Goal: Information Seeking & Learning: Check status

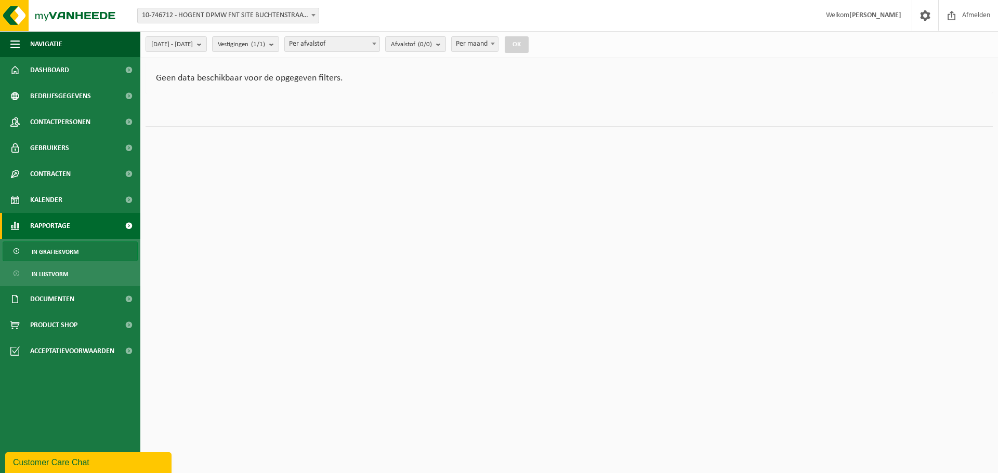
click at [217, 15] on span "10-746712 - HOGENT DPMW FNT SITE BUCHTENSTRAAT - [GEOGRAPHIC_DATA]" at bounding box center [228, 15] width 181 height 15
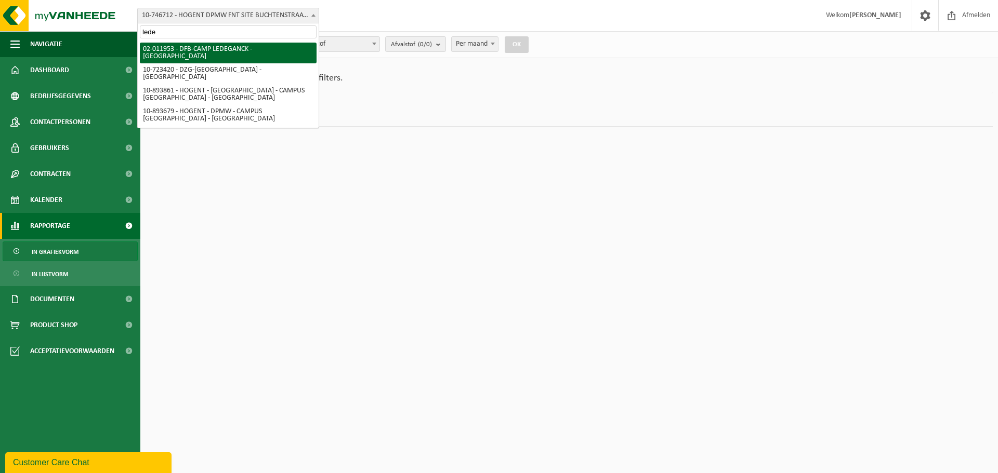
type input "lede"
select select "2340"
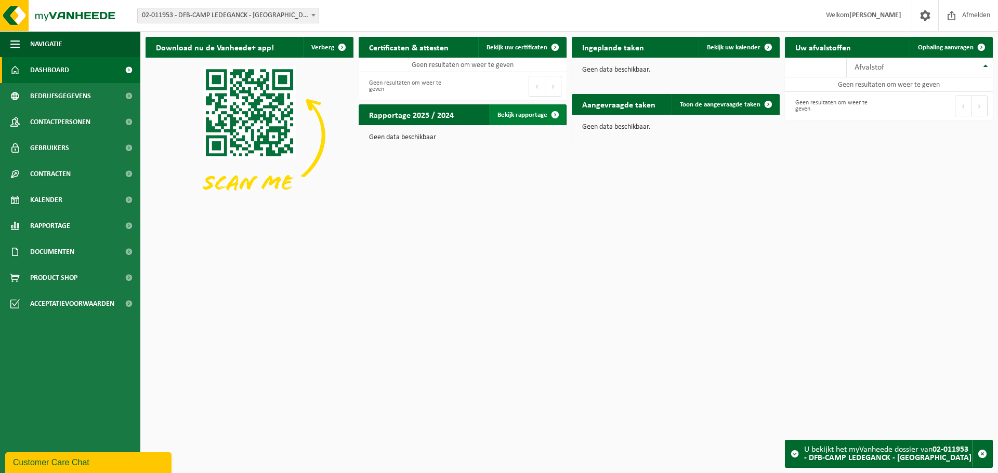
click at [509, 111] on link "Bekijk rapportage" at bounding box center [527, 114] width 76 height 21
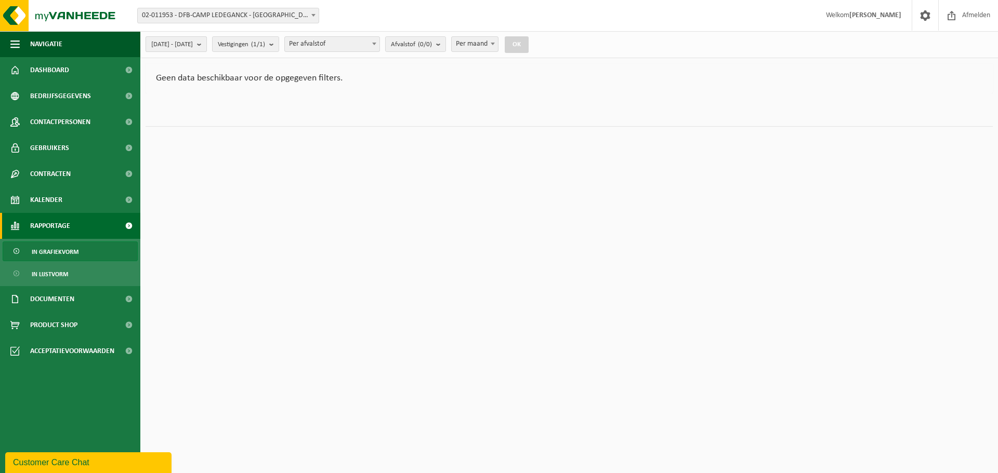
click at [193, 43] on span "2025-04-01 - 2025-09-23" at bounding box center [172, 45] width 42 height 16
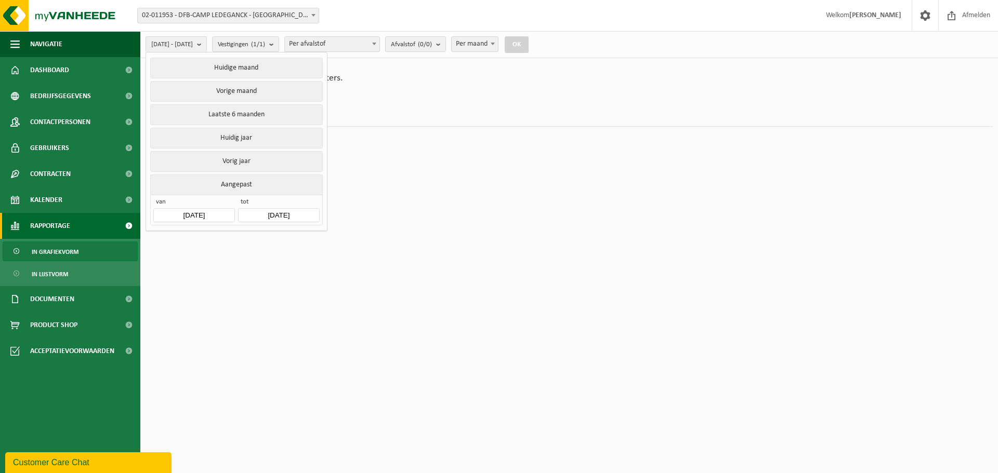
click at [178, 212] on input "[DATE]" at bounding box center [193, 215] width 81 height 14
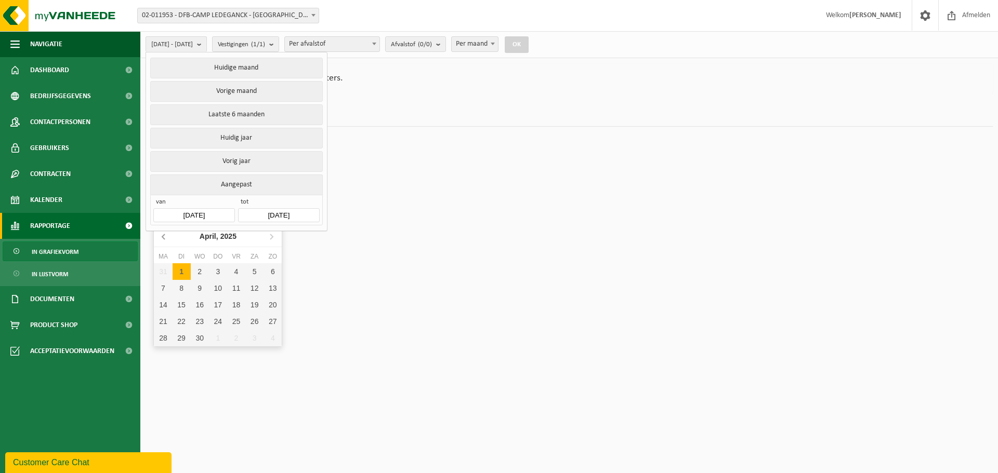
click at [163, 237] on icon at bounding box center [163, 236] width 3 height 5
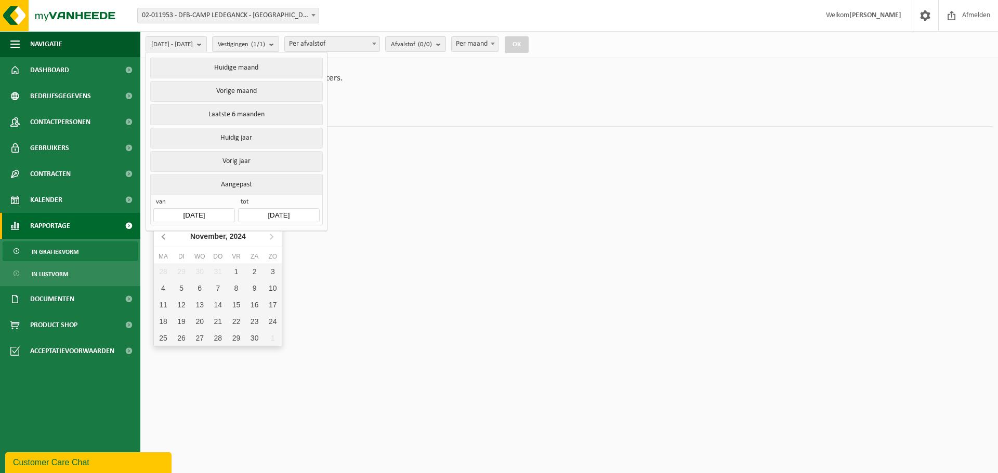
click at [163, 237] on icon at bounding box center [163, 236] width 3 height 5
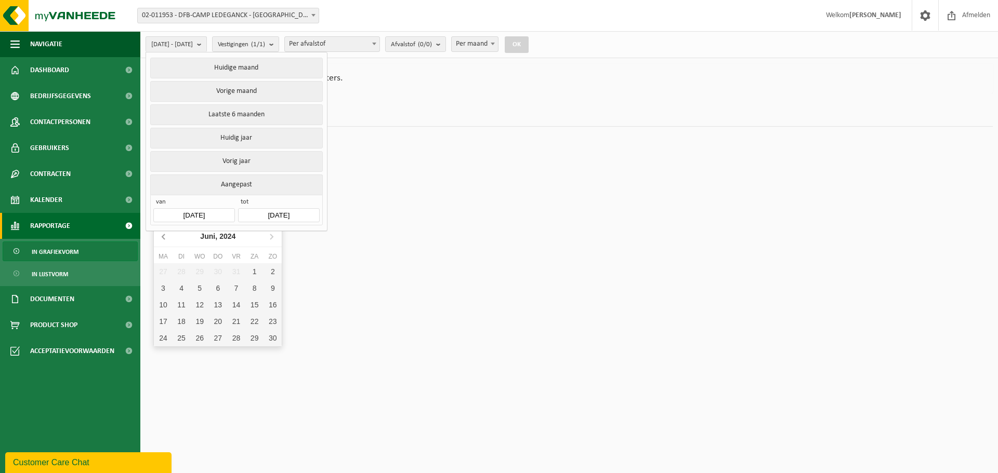
click at [163, 237] on icon at bounding box center [163, 236] width 3 height 5
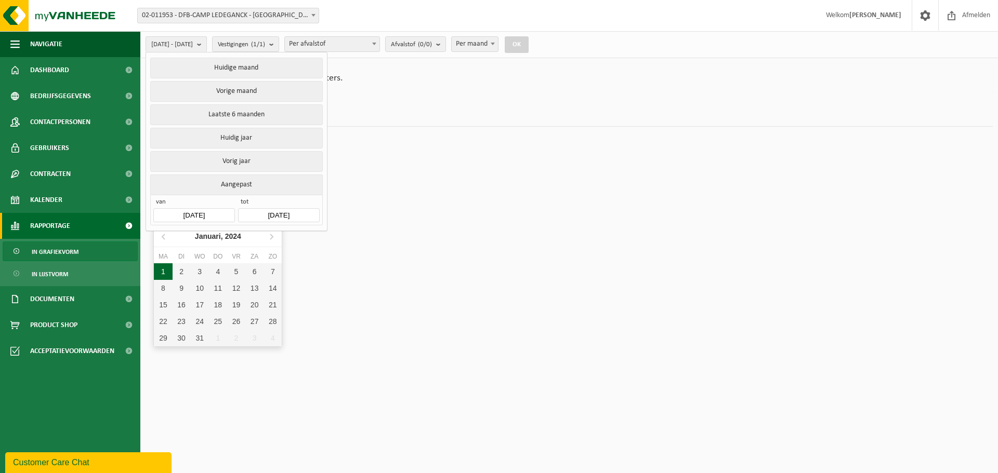
click at [163, 270] on div "1" at bounding box center [163, 272] width 18 height 17
type input "[DATE]"
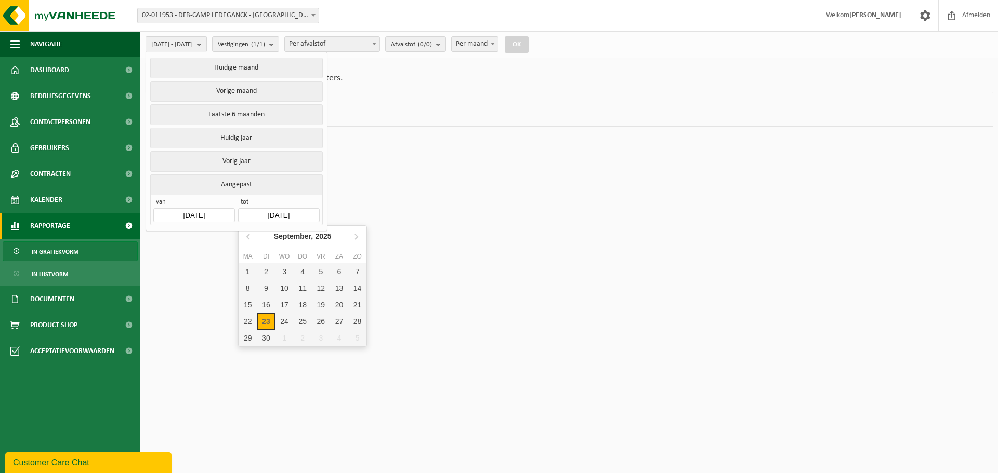
click at [275, 210] on input "[DATE]" at bounding box center [278, 215] width 81 height 14
click at [248, 236] on icon at bounding box center [248, 236] width 3 height 5
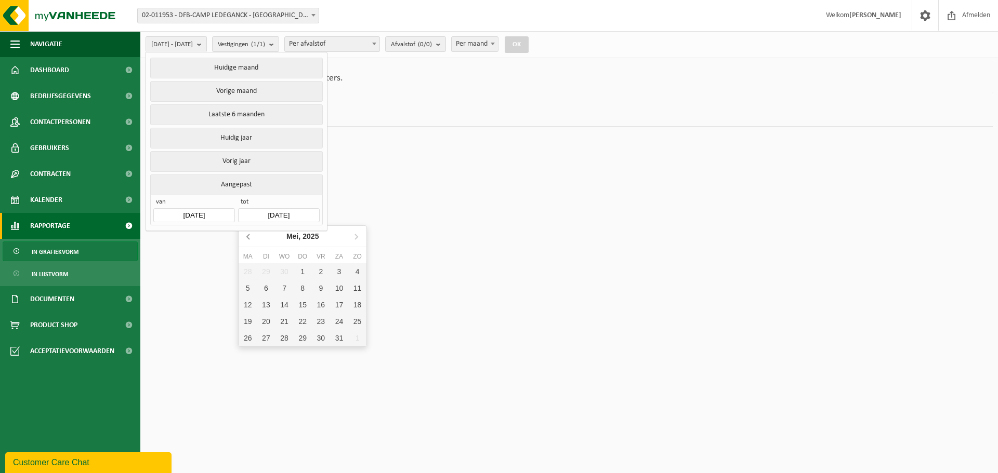
click at [248, 236] on icon at bounding box center [248, 236] width 3 height 5
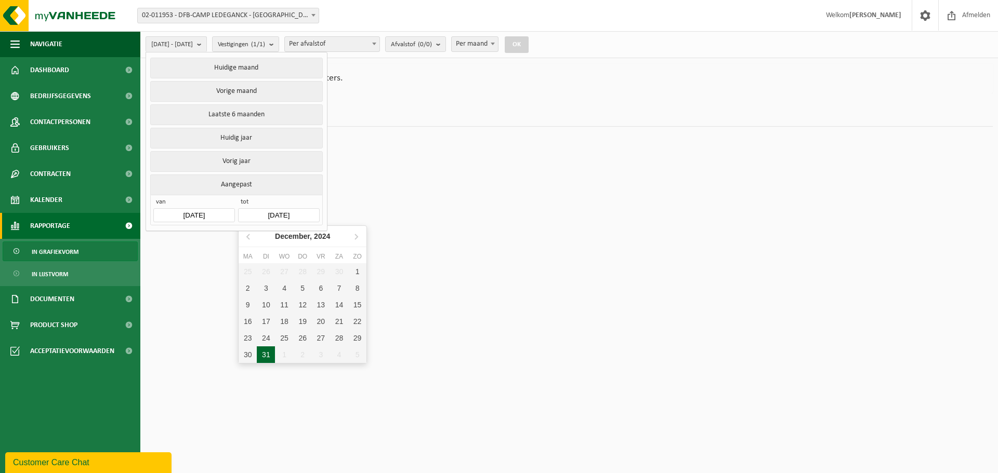
click at [264, 351] on div "31" at bounding box center [266, 355] width 18 height 17
type input "[DATE]"
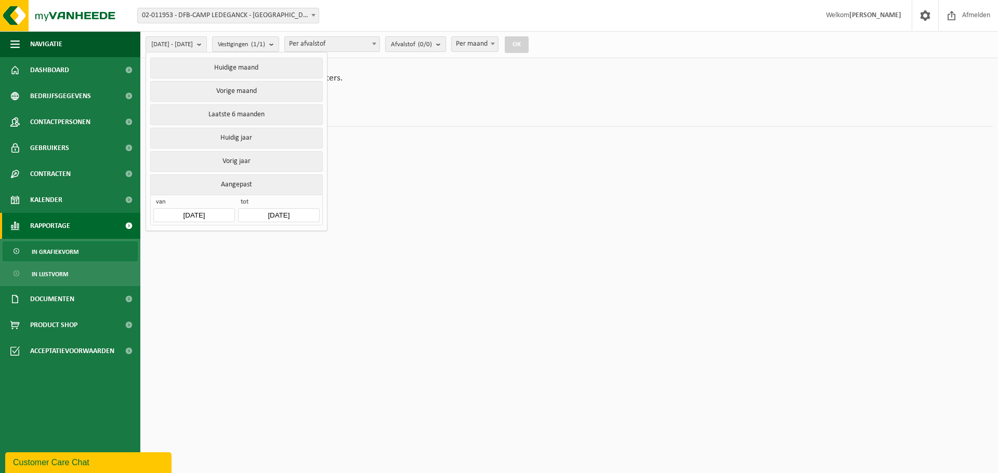
click at [432, 48] on span "Afvalstof (0/0)" at bounding box center [411, 45] width 41 height 16
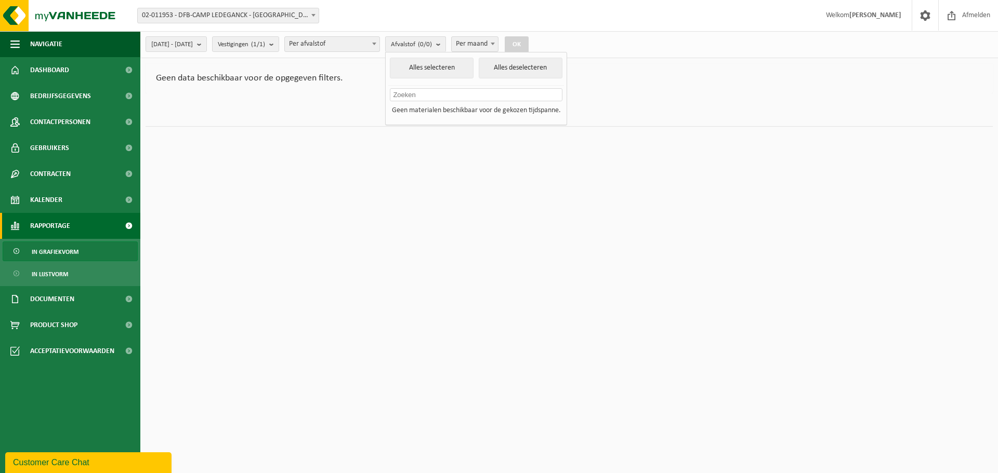
click at [218, 17] on span "02-011953 - DFB-CAMP LEDEGANCK - [GEOGRAPHIC_DATA]" at bounding box center [228, 15] width 181 height 15
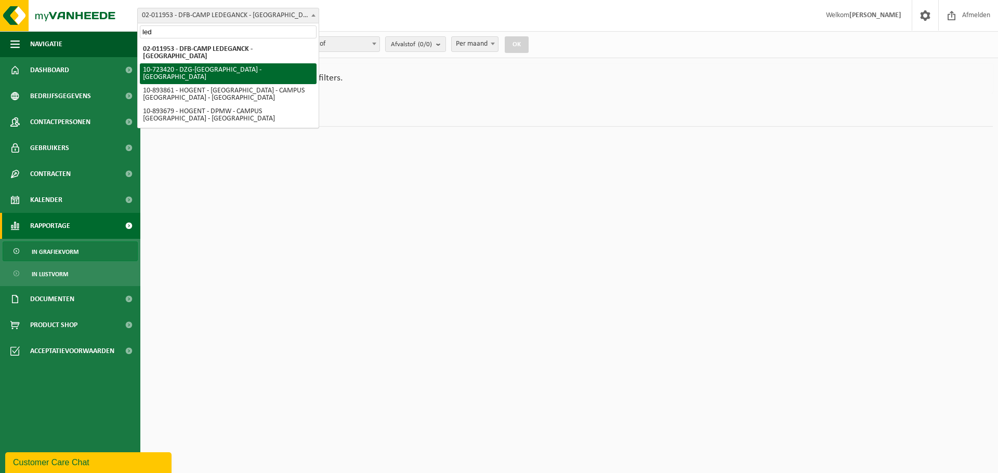
type input "led"
select select "3283"
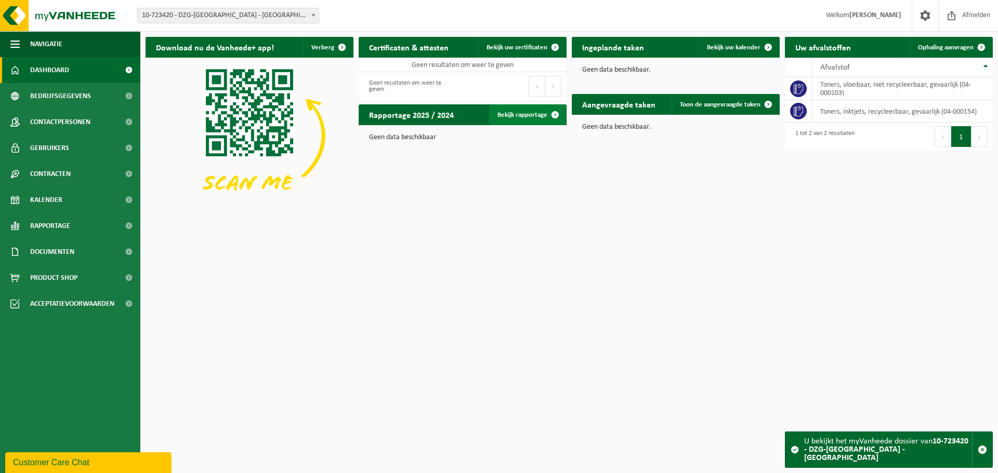
click at [517, 116] on link "Bekijk rapportage" at bounding box center [527, 114] width 76 height 21
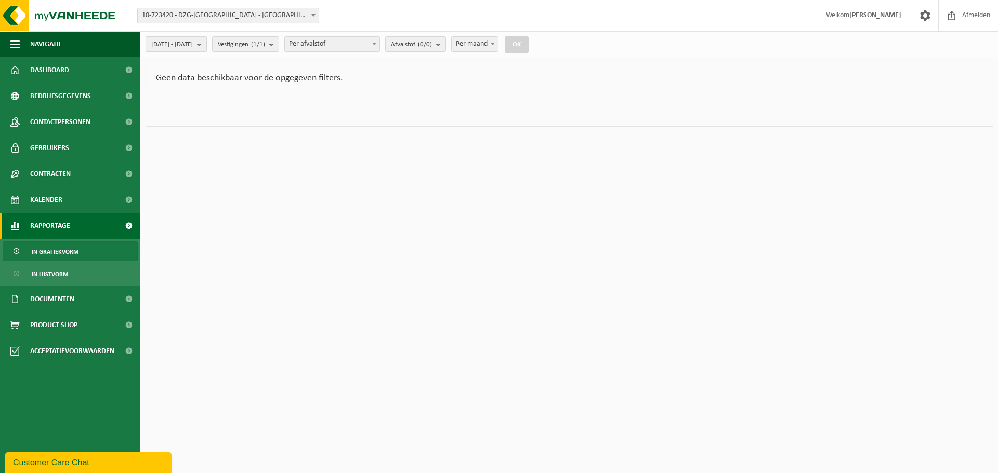
click at [182, 44] on span "2025-04-01 - 2025-09-23" at bounding box center [172, 45] width 42 height 16
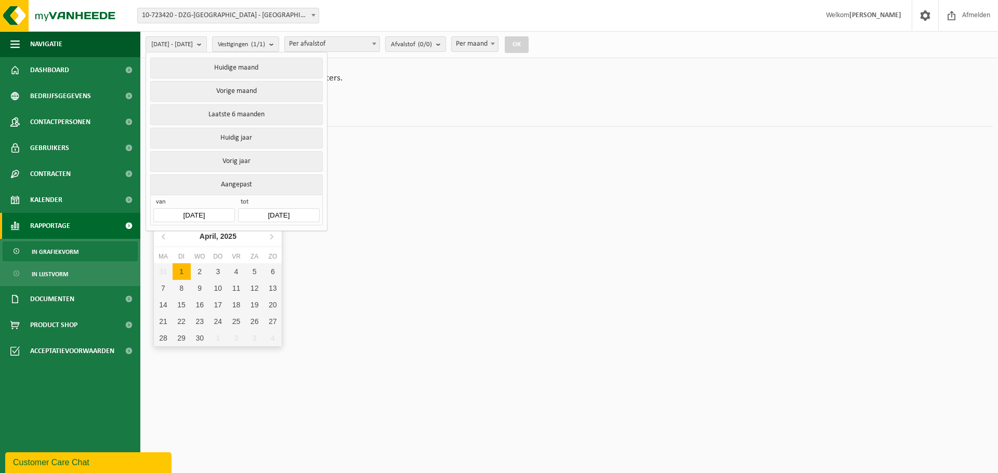
click at [185, 213] on input "2025-04-01" at bounding box center [193, 215] width 81 height 14
click at [163, 236] on icon at bounding box center [163, 236] width 3 height 5
click at [162, 236] on icon at bounding box center [164, 236] width 17 height 17
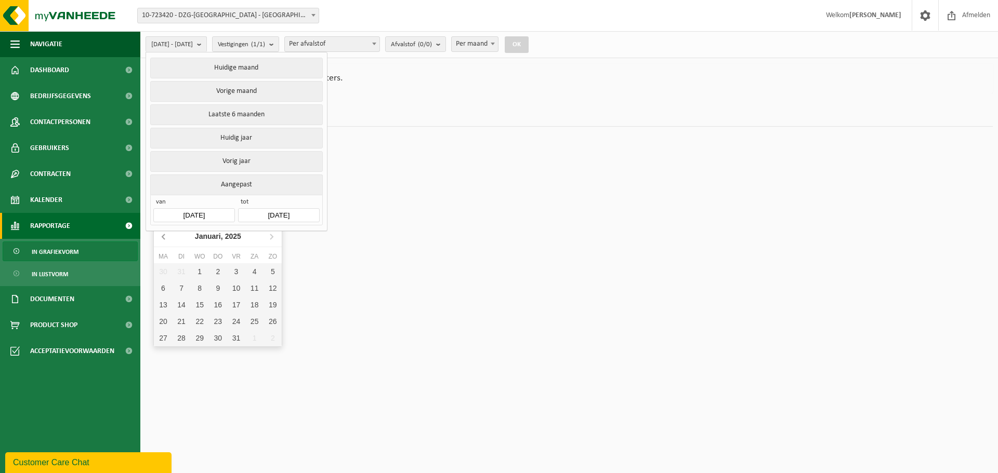
click at [162, 236] on icon at bounding box center [164, 236] width 17 height 17
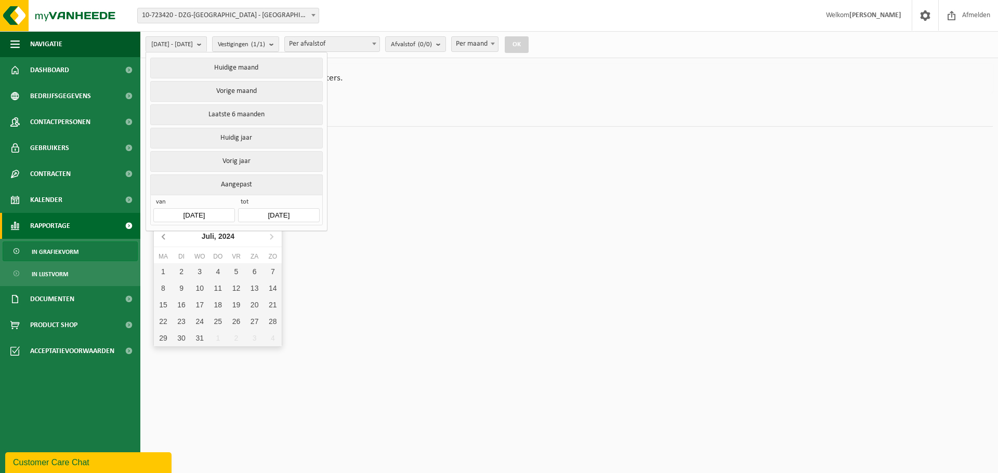
click at [162, 236] on icon at bounding box center [164, 236] width 17 height 17
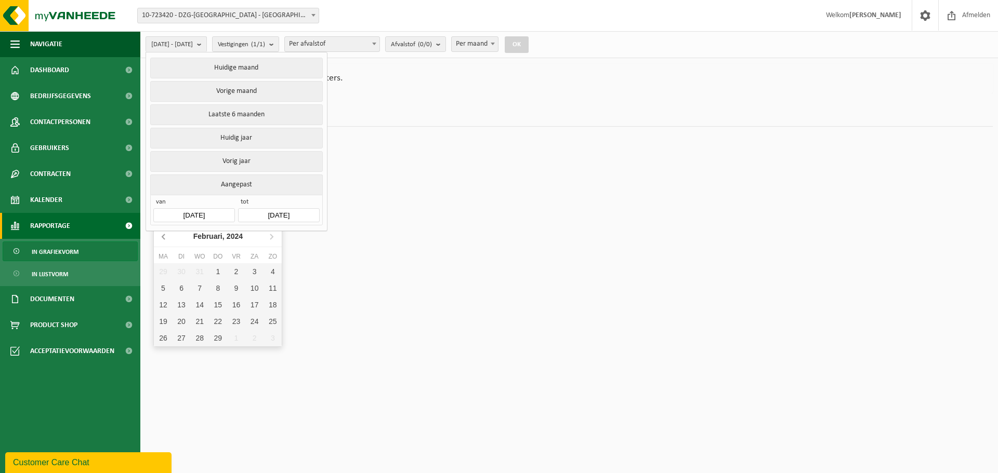
click at [162, 236] on icon at bounding box center [164, 236] width 17 height 17
click at [163, 270] on div "1" at bounding box center [163, 272] width 18 height 17
type input "[DATE]"
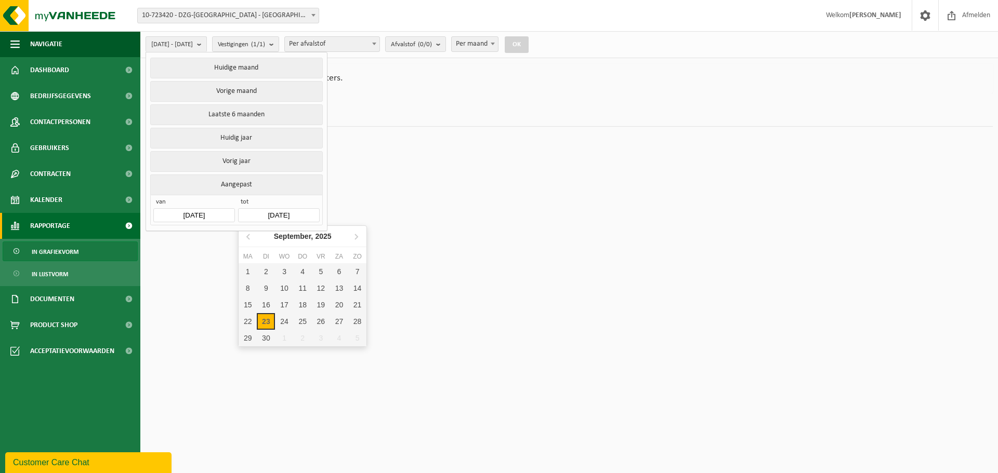
click at [258, 213] on input "[DATE]" at bounding box center [278, 215] width 81 height 14
click at [248, 239] on icon at bounding box center [249, 236] width 17 height 17
click at [247, 239] on icon at bounding box center [249, 236] width 17 height 17
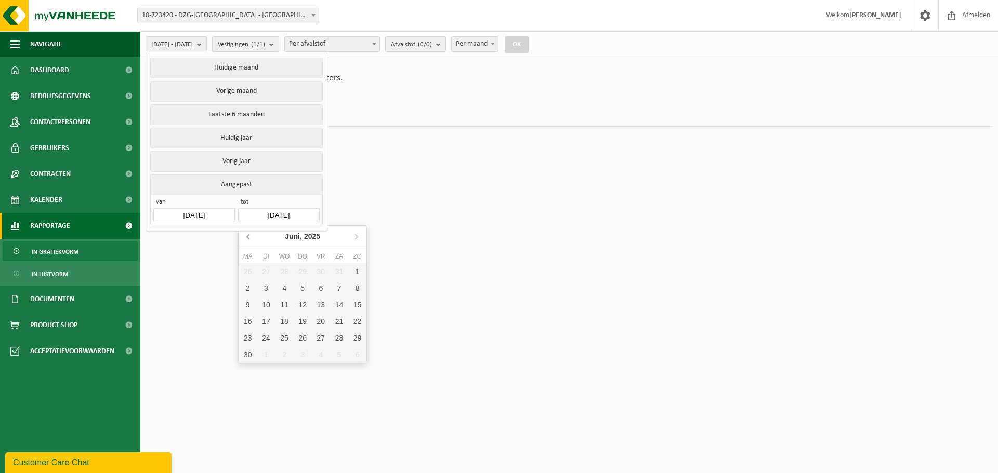
click at [247, 239] on icon at bounding box center [249, 236] width 17 height 17
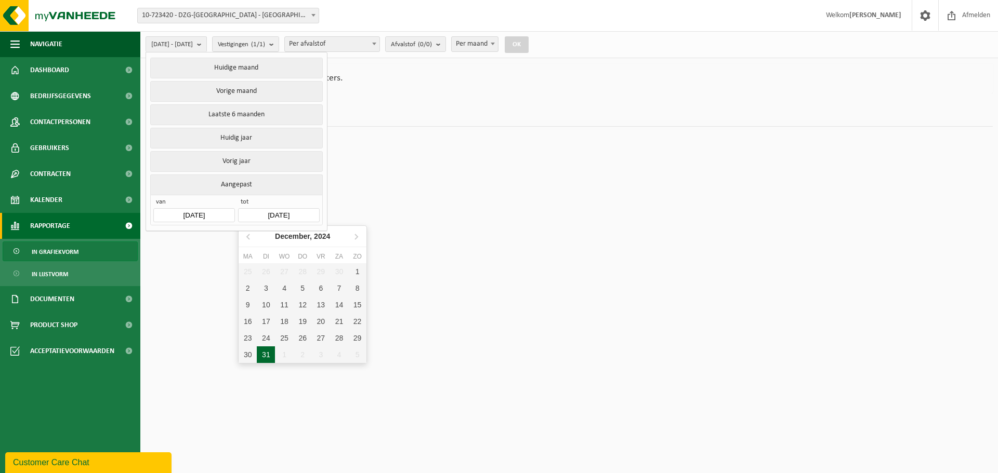
click at [267, 354] on div "31" at bounding box center [266, 355] width 18 height 17
type input "[DATE]"
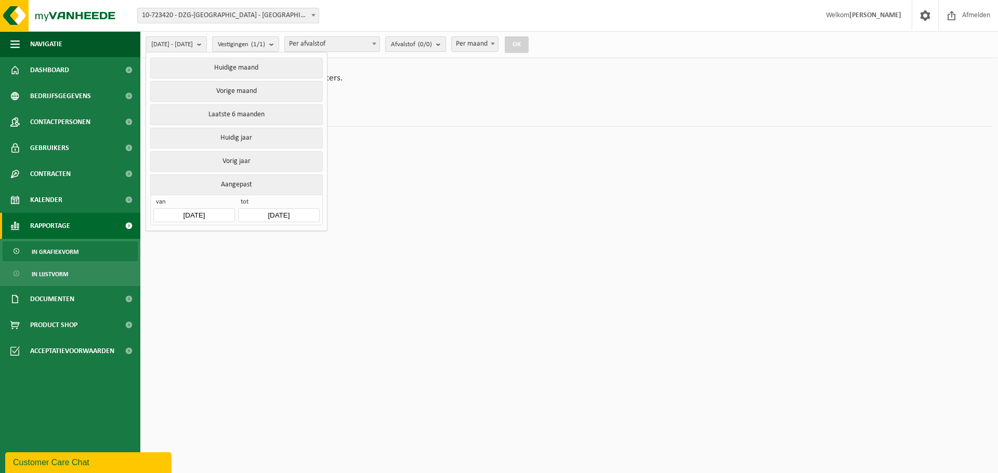
click at [445, 45] on b "submit" at bounding box center [440, 44] width 9 height 15
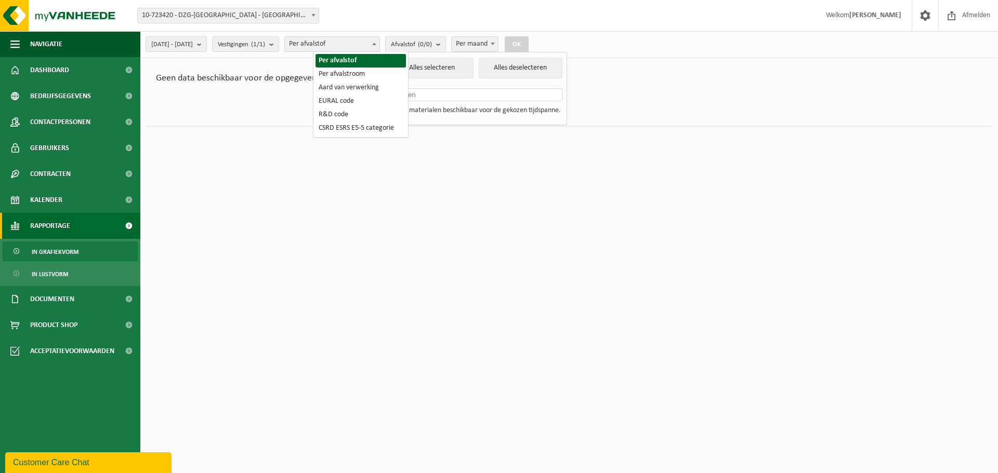
click at [379, 43] on span "Per afvalstof" at bounding box center [332, 44] width 95 height 15
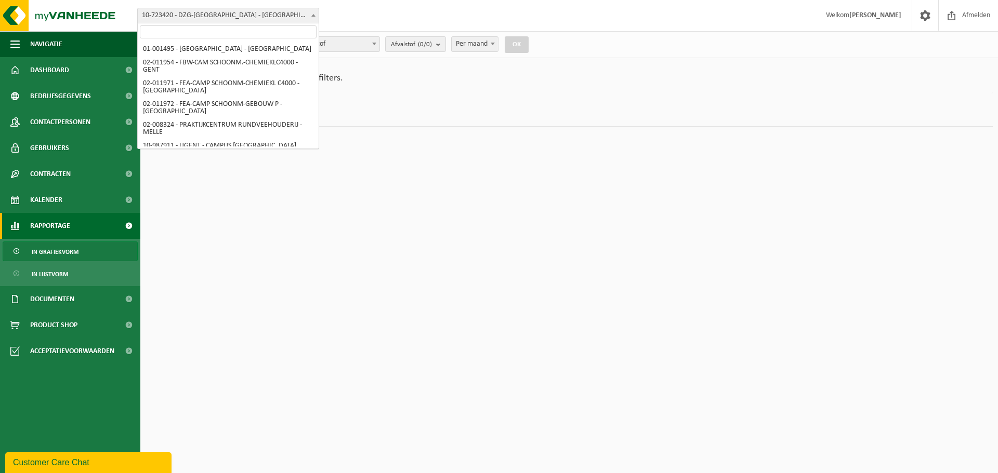
click at [251, 15] on span "10-723420 - DZG-[GEOGRAPHIC_DATA] - [GEOGRAPHIC_DATA]" at bounding box center [228, 15] width 181 height 15
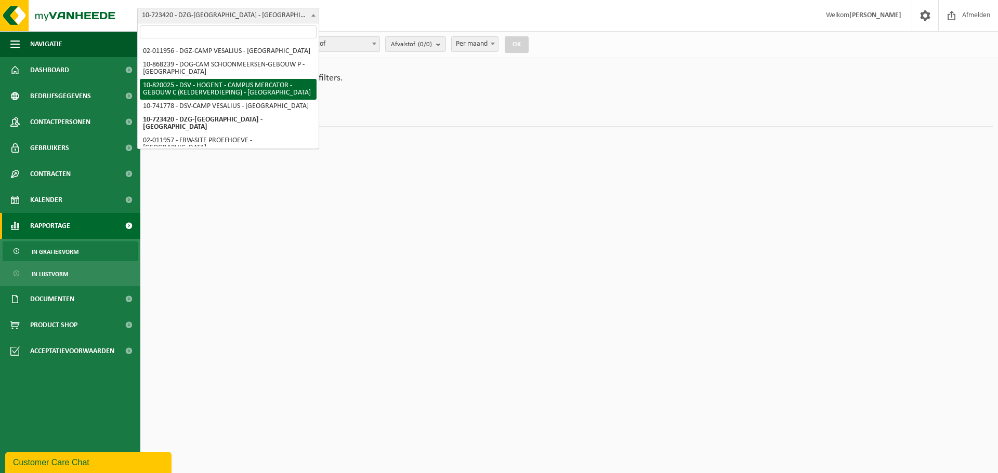
click at [217, 31] on input "search" at bounding box center [228, 31] width 177 height 13
type input "p"
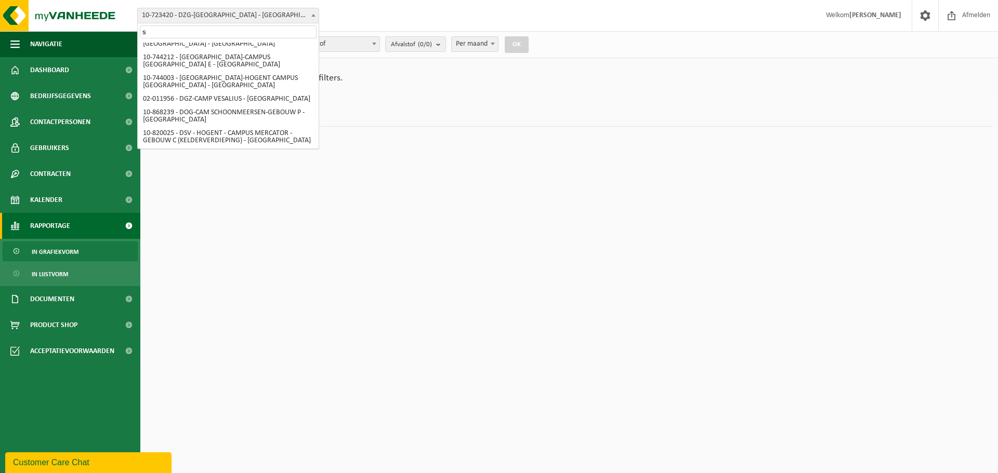
scroll to position [0, 0]
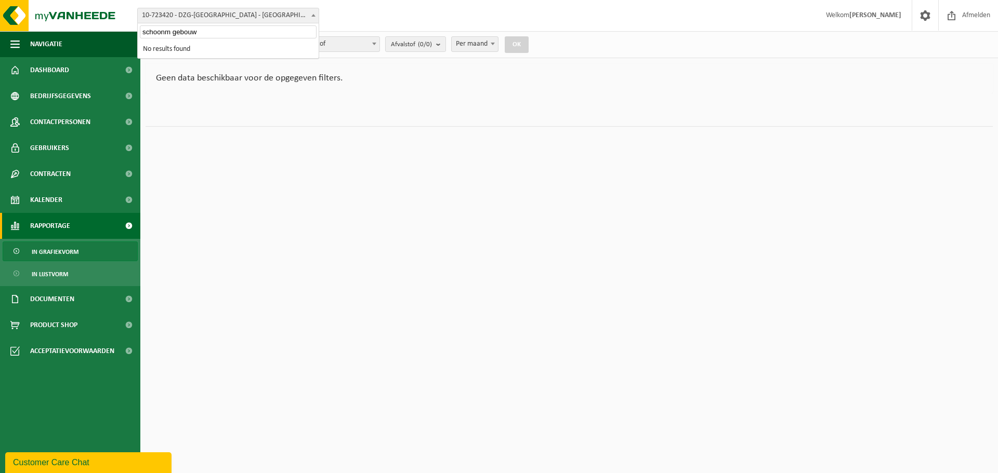
type input "schoonm gebouw P"
click at [214, 18] on span "10-723420 - DZG-[GEOGRAPHIC_DATA] - [GEOGRAPHIC_DATA]" at bounding box center [228, 15] width 181 height 15
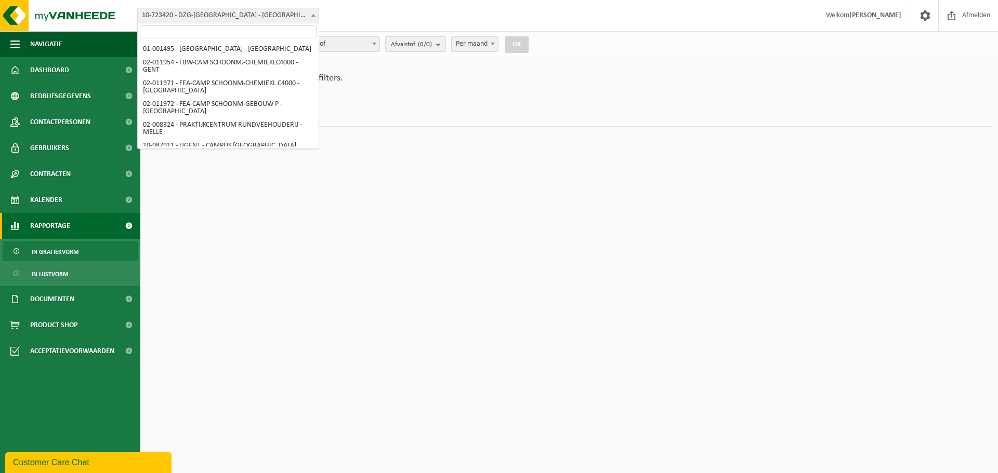
click at [315, 17] on span at bounding box center [313, 15] width 10 height 14
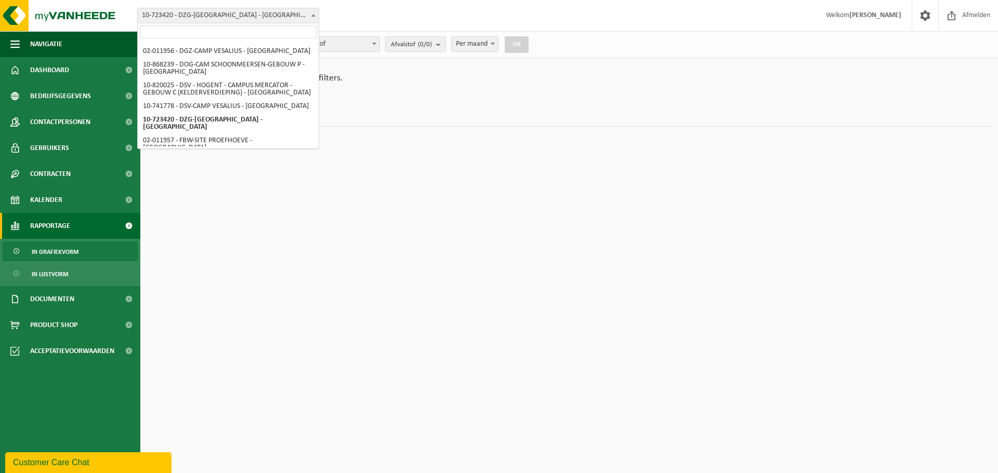
scroll to position [610, 0]
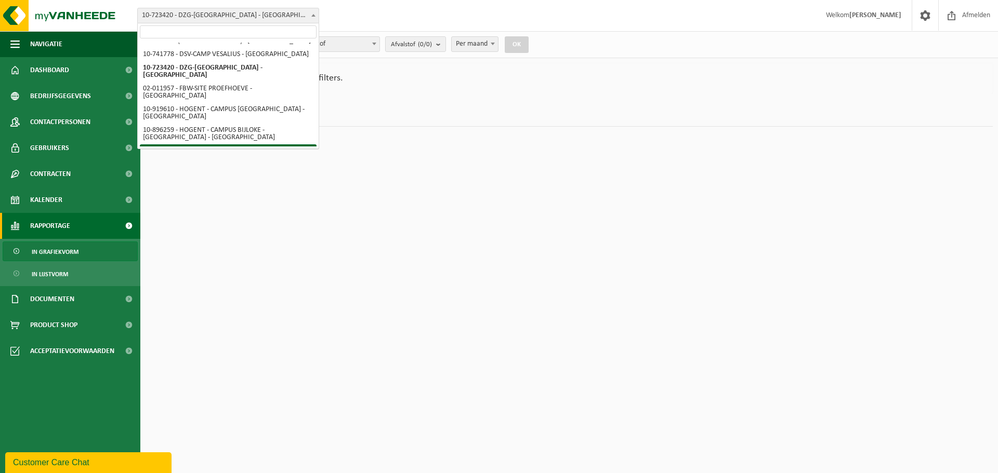
select select "109231"
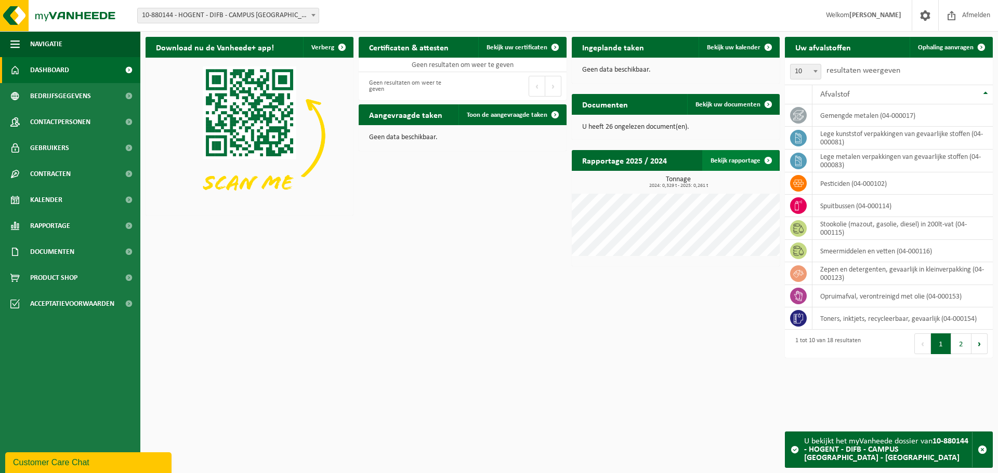
click at [738, 162] on link "Bekijk rapportage" at bounding box center [740, 160] width 76 height 21
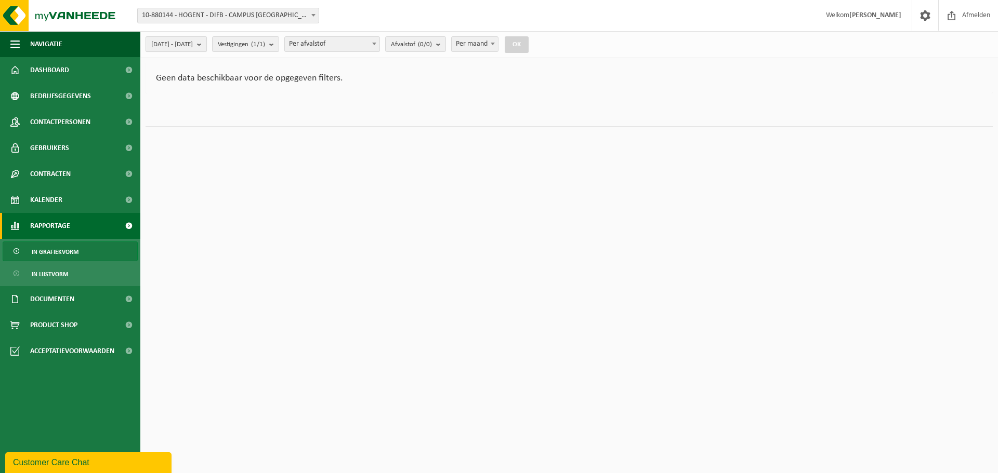
click at [169, 42] on span "[DATE] - [DATE]" at bounding box center [172, 45] width 42 height 16
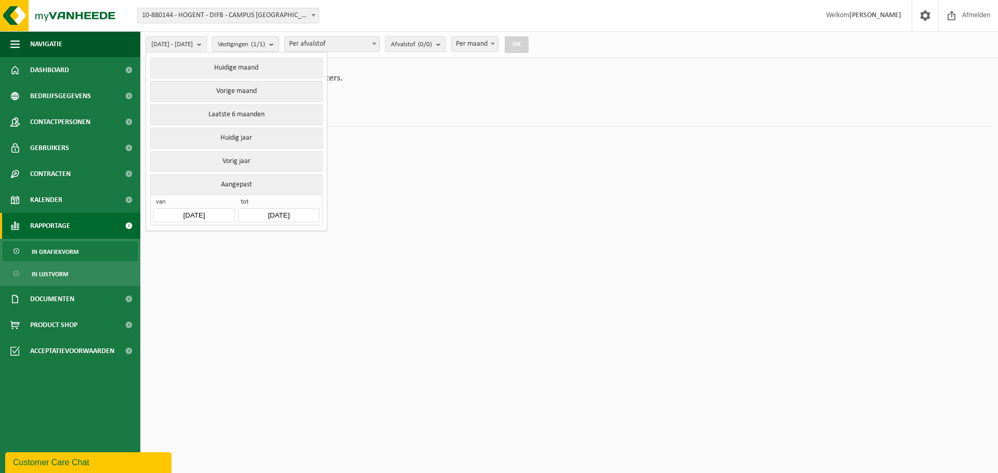
click at [170, 213] on input "[DATE]" at bounding box center [193, 215] width 81 height 14
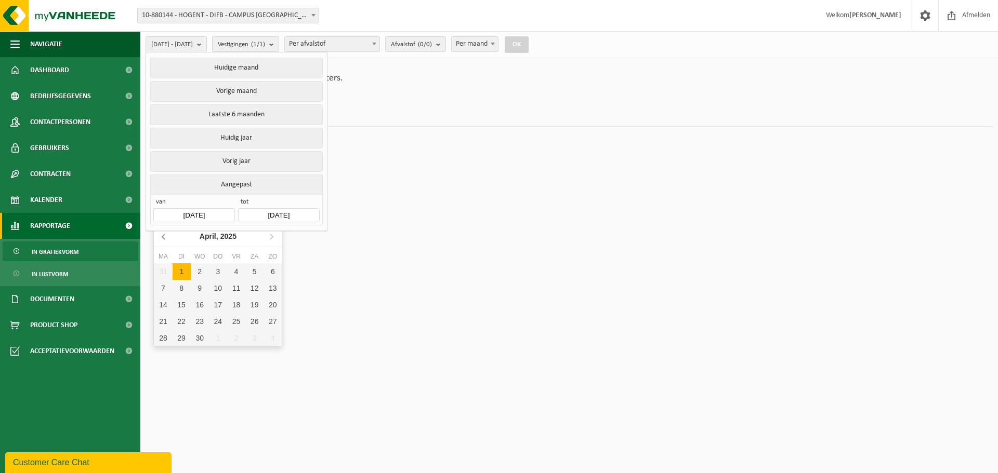
click at [161, 233] on icon at bounding box center [164, 236] width 17 height 17
click at [160, 233] on icon at bounding box center [164, 236] width 17 height 17
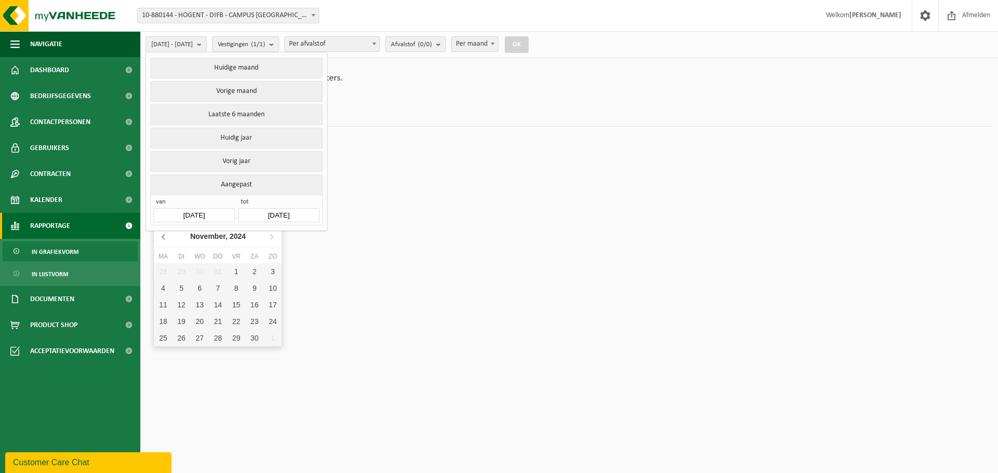
click at [160, 233] on icon at bounding box center [164, 236] width 17 height 17
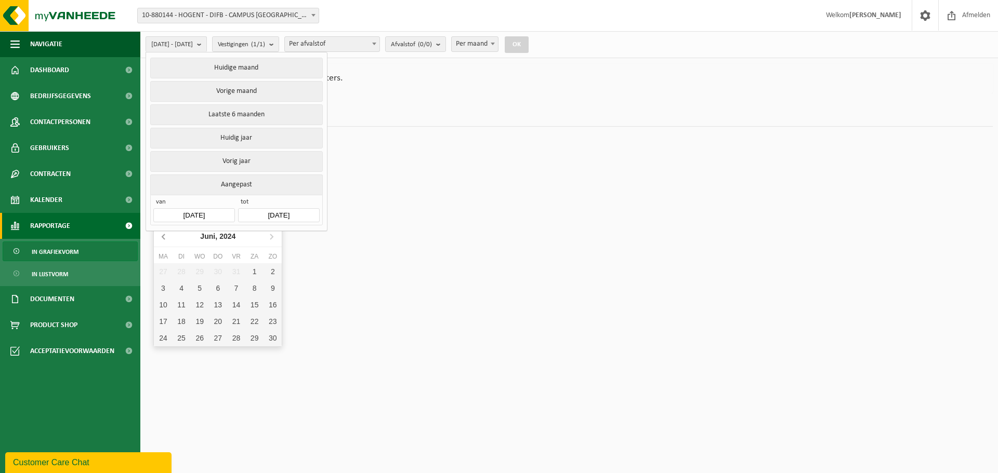
click at [160, 233] on icon at bounding box center [164, 236] width 17 height 17
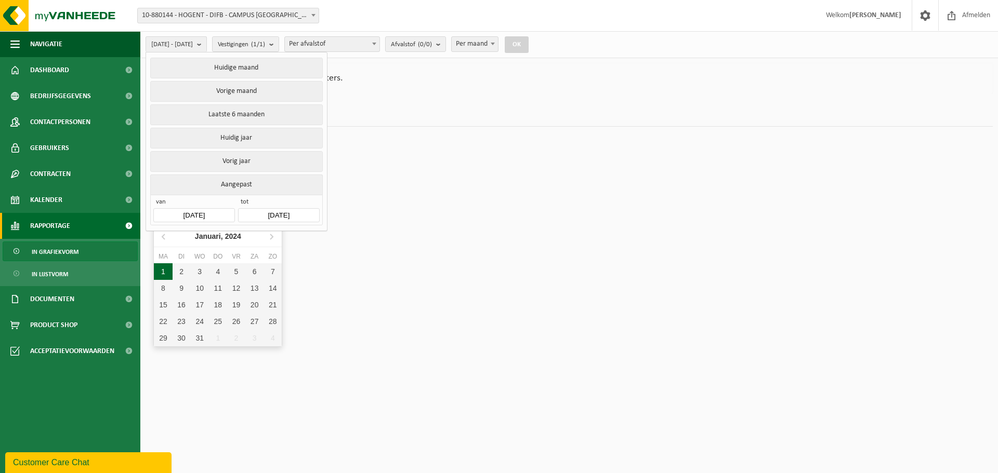
click at [160, 269] on div "1" at bounding box center [163, 272] width 18 height 17
type input "[DATE]"
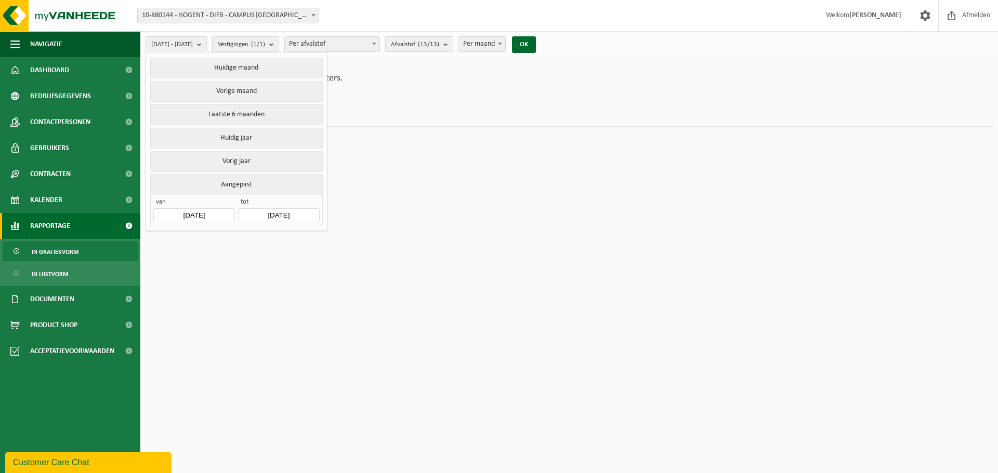
click at [262, 215] on input "[DATE]" at bounding box center [278, 215] width 81 height 14
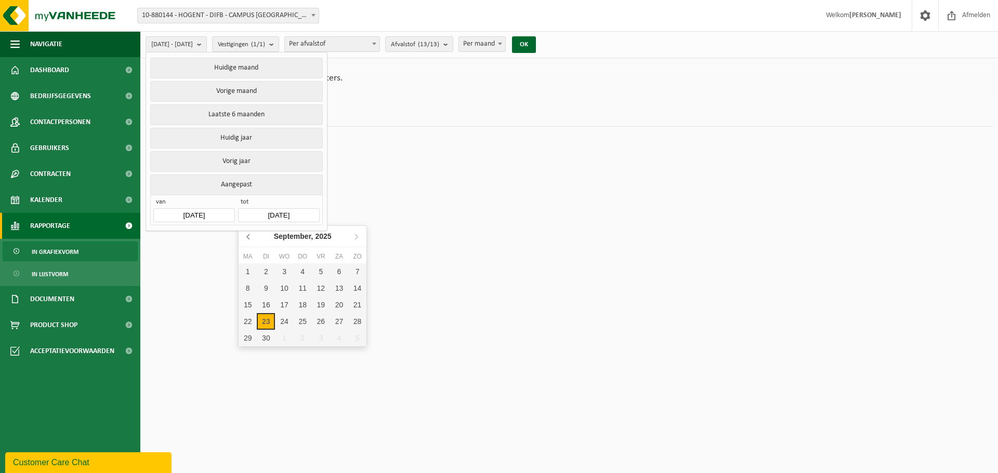
click at [248, 240] on icon at bounding box center [249, 236] width 17 height 17
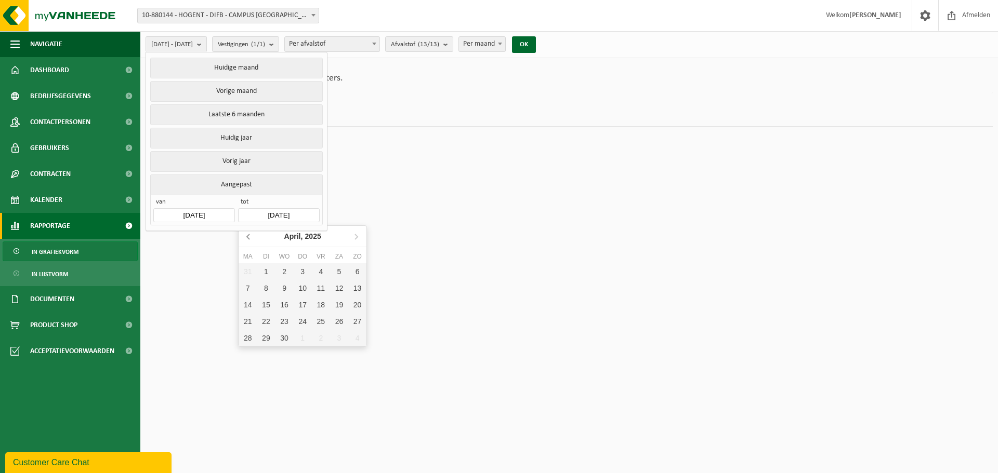
click at [247, 240] on icon at bounding box center [249, 236] width 17 height 17
click at [265, 355] on div "31" at bounding box center [266, 355] width 18 height 17
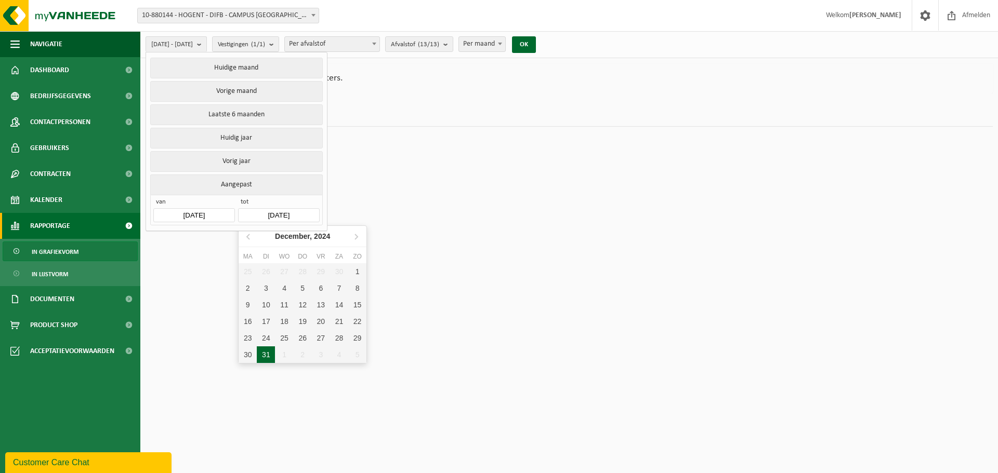
type input "[DATE]"
type input "2024-01-01"
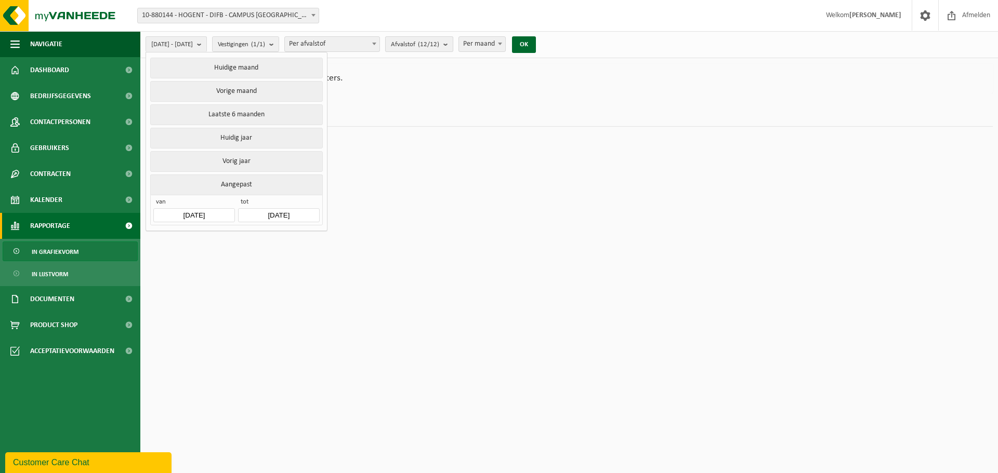
click at [439, 45] on span "Afvalstof (12/12)" at bounding box center [415, 45] width 48 height 16
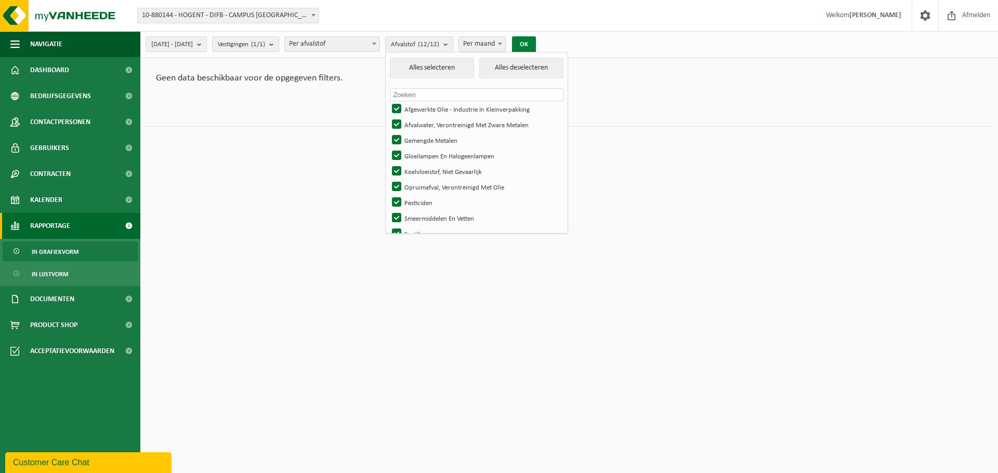
click at [536, 43] on button "OK" at bounding box center [524, 44] width 24 height 17
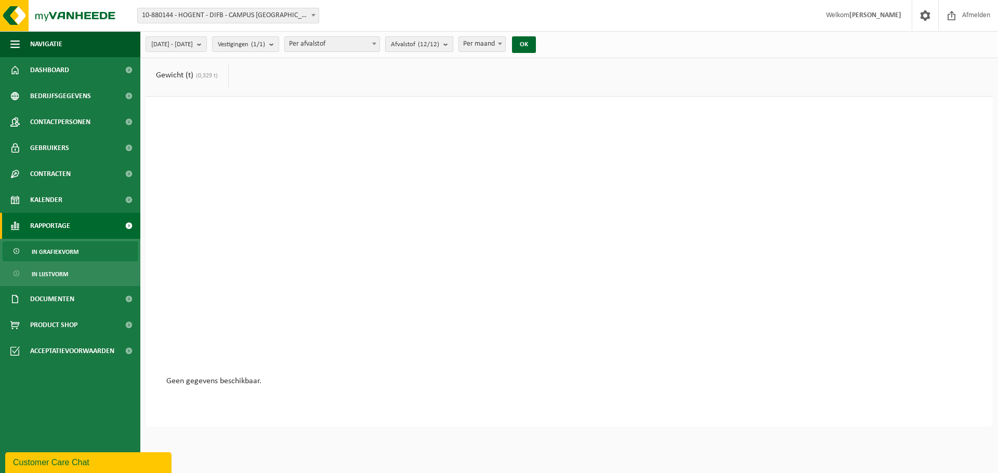
click at [439, 49] on span "Afvalstof (12/12)" at bounding box center [415, 45] width 48 height 16
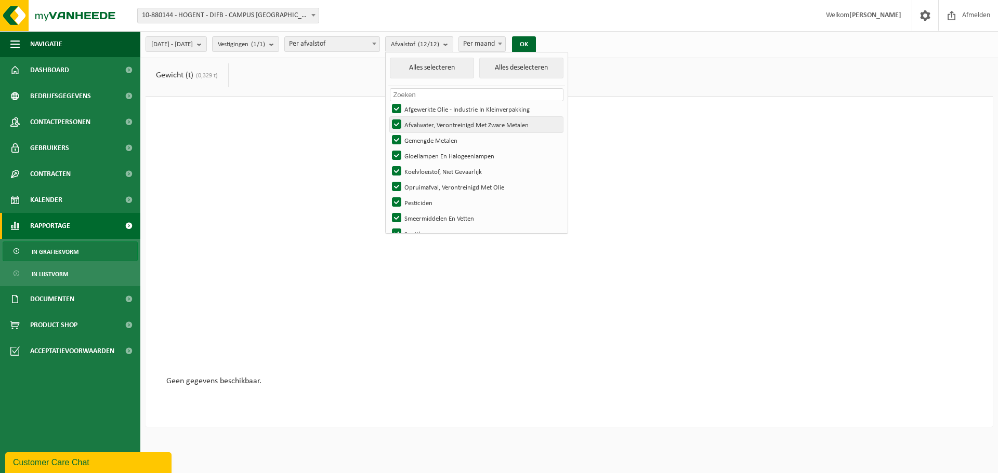
click at [424, 123] on label "Afvalwater, Verontreinigd Met Zware Metalen" at bounding box center [476, 125] width 173 height 16
click at [388, 117] on input "Afvalwater, Verontreinigd Met Zware Metalen" at bounding box center [388, 116] width 1 height 1
checkbox input "false"
click at [420, 138] on label "Gemengde Metalen" at bounding box center [476, 141] width 173 height 16
click at [388, 133] on input "Gemengde Metalen" at bounding box center [388, 132] width 1 height 1
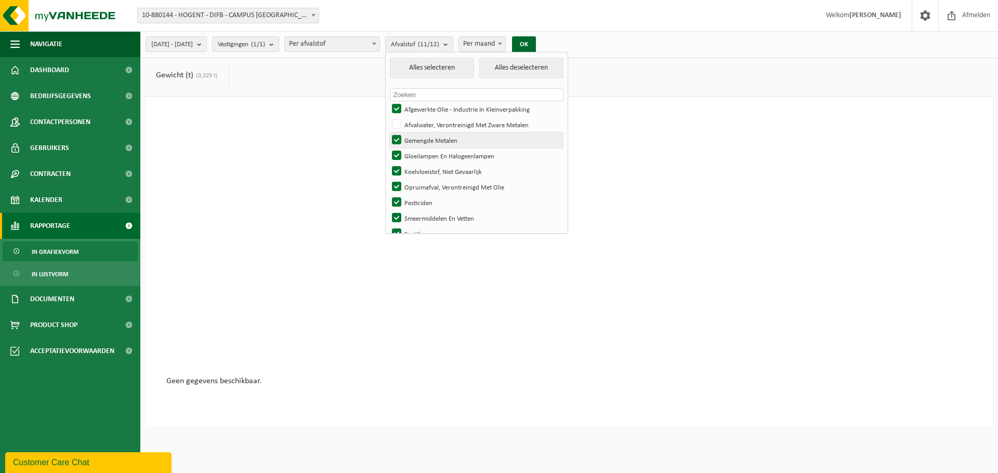
checkbox input "false"
click at [422, 152] on label "Gloeilampen En Halogeenlampen" at bounding box center [476, 156] width 173 height 16
click at [388, 148] on input "Gloeilampen En Halogeenlampen" at bounding box center [388, 148] width 1 height 1
checkbox input "false"
click at [422, 169] on label "Koelvloeistof, Niet Gevaarlijk" at bounding box center [476, 172] width 173 height 16
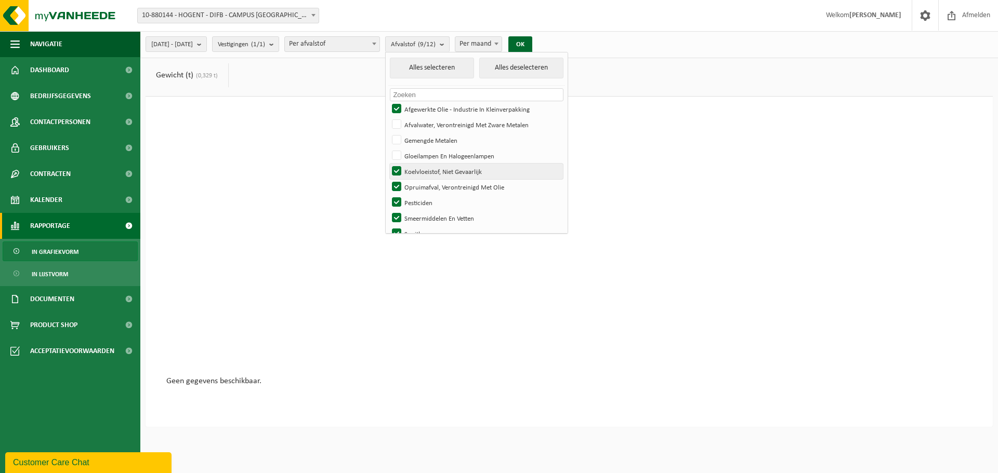
click at [388, 164] on input "Koelvloeistof, Niet Gevaarlijk" at bounding box center [388, 163] width 1 height 1
checkbox input "false"
click at [422, 183] on label "Opruimafval, Verontreinigd Met Olie" at bounding box center [476, 187] width 173 height 16
click at [388, 179] on input "Opruimafval, Verontreinigd Met Olie" at bounding box center [388, 179] width 1 height 1
checkbox input "false"
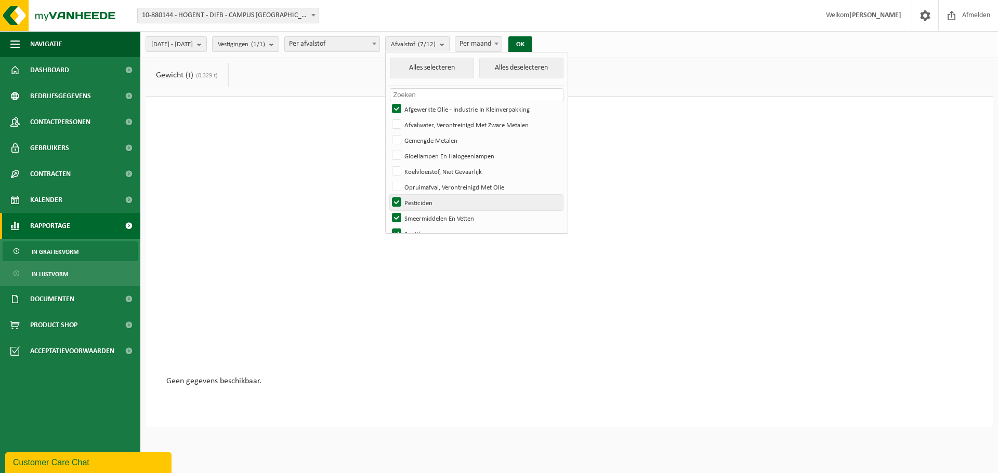
click at [422, 200] on label "Pesticiden" at bounding box center [476, 203] width 173 height 16
click at [388, 195] on input "Pesticiden" at bounding box center [388, 194] width 1 height 1
checkbox input "false"
click at [424, 212] on label "Smeermiddelen En Vetten" at bounding box center [476, 218] width 173 height 16
click at [388, 210] on input "Smeermiddelen En Vetten" at bounding box center [388, 210] width 1 height 1
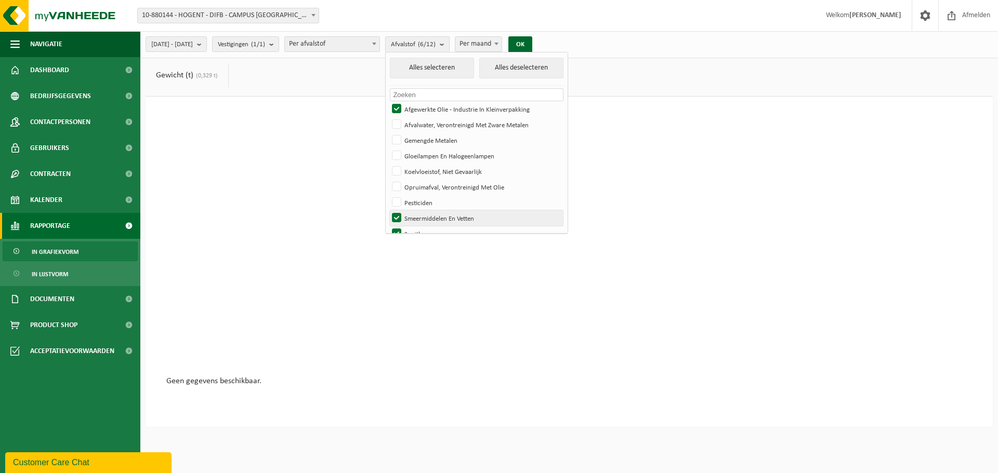
checkbox input "false"
click at [426, 229] on label "Spuitbussen" at bounding box center [476, 234] width 173 height 16
click at [388, 226] on input "Spuitbussen" at bounding box center [388, 226] width 1 height 1
checkbox input "false"
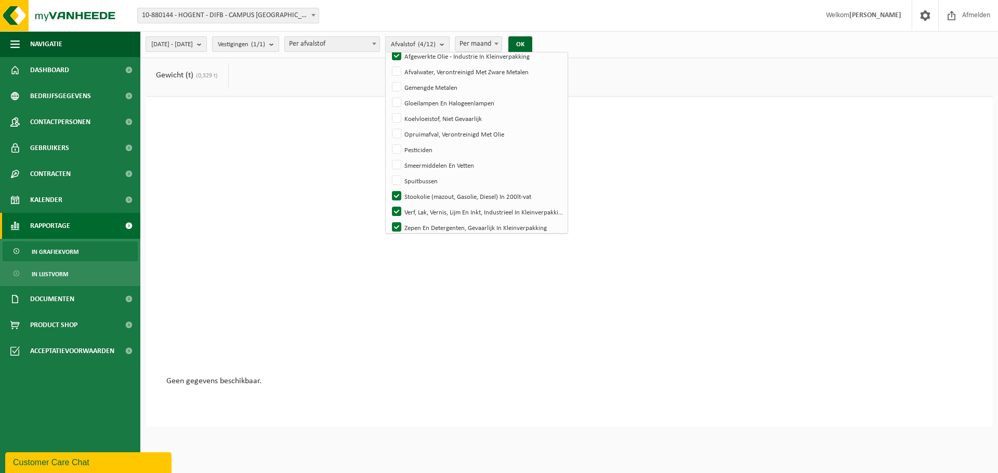
scroll to position [60, 0]
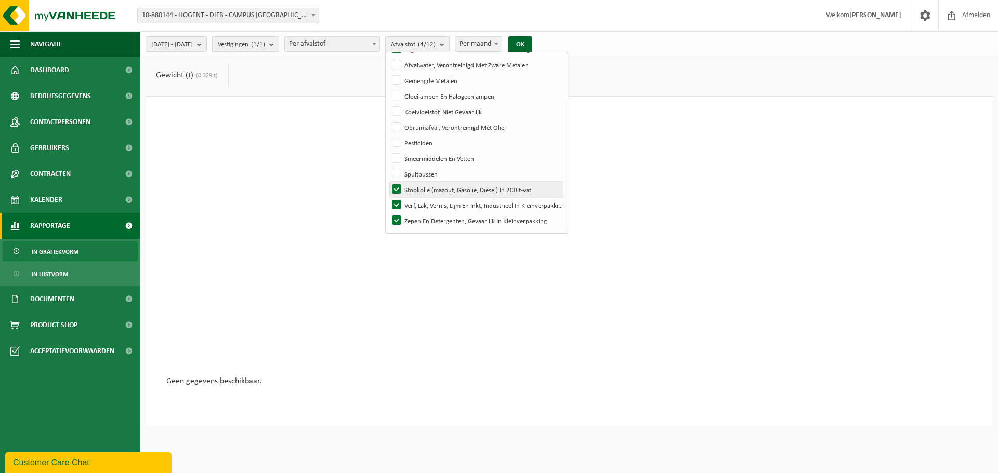
click at [428, 192] on label "Stookolie (mazout, Gasolie, Diesel) In 200lt-vat" at bounding box center [476, 190] width 173 height 16
click at [388, 182] on input "Stookolie (mazout, Gasolie, Diesel) In 200lt-vat" at bounding box center [388, 181] width 1 height 1
checkbox input "false"
click at [428, 206] on label "Verf, Lak, Vernis, Lijm En Inkt, Industrieel In Kleinverpakking" at bounding box center [476, 206] width 173 height 16
click at [388, 198] on input "Verf, Lak, Vernis, Lijm En Inkt, Industrieel In Kleinverpakking" at bounding box center [388, 197] width 1 height 1
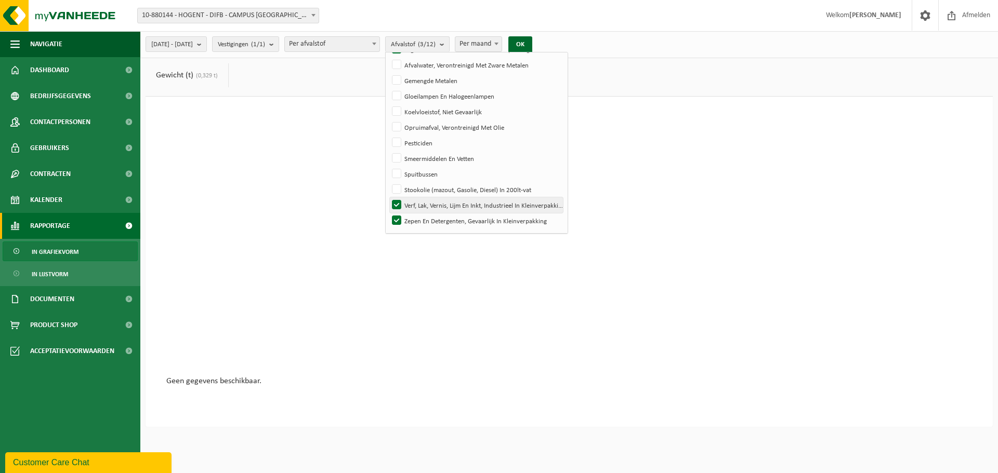
checkbox input "false"
click at [426, 218] on label "Zepen En Detergenten, Gevaarlijk In Kleinverpakking" at bounding box center [476, 221] width 173 height 16
click at [388, 213] on input "Zepen En Detergenten, Gevaarlijk In Kleinverpakking" at bounding box center [388, 213] width 1 height 1
checkbox input "false"
click at [283, 145] on div at bounding box center [569, 247] width 806 height 260
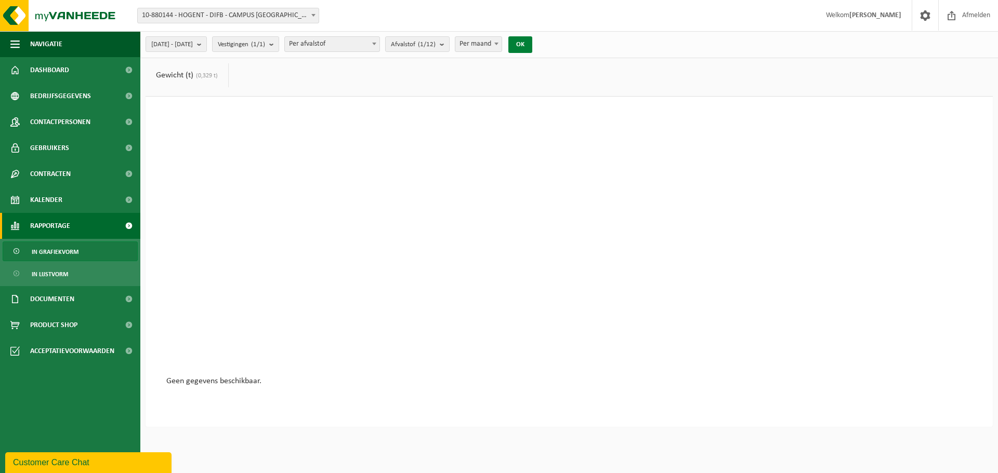
click at [532, 43] on button "OK" at bounding box center [520, 44] width 24 height 17
click at [532, 45] on button "OK" at bounding box center [520, 44] width 24 height 17
click at [431, 46] on span "Afvalstof (1/12)" at bounding box center [413, 45] width 45 height 16
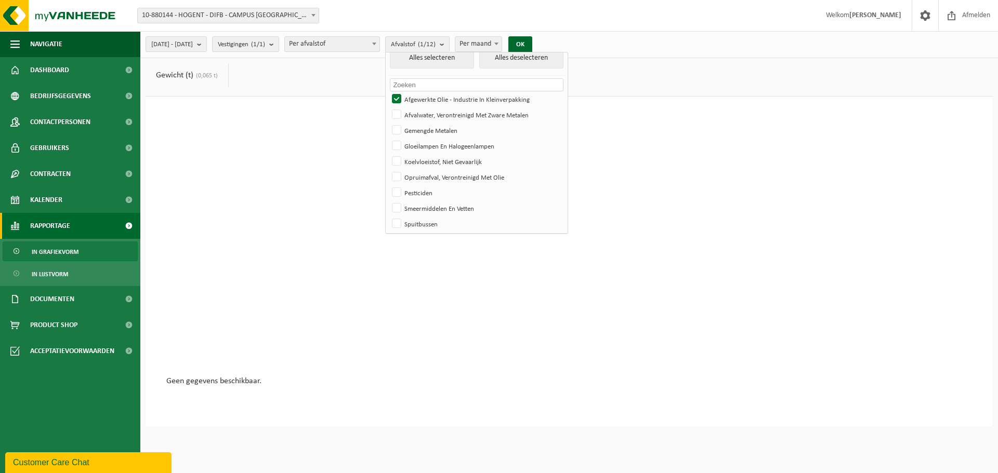
scroll to position [0, 0]
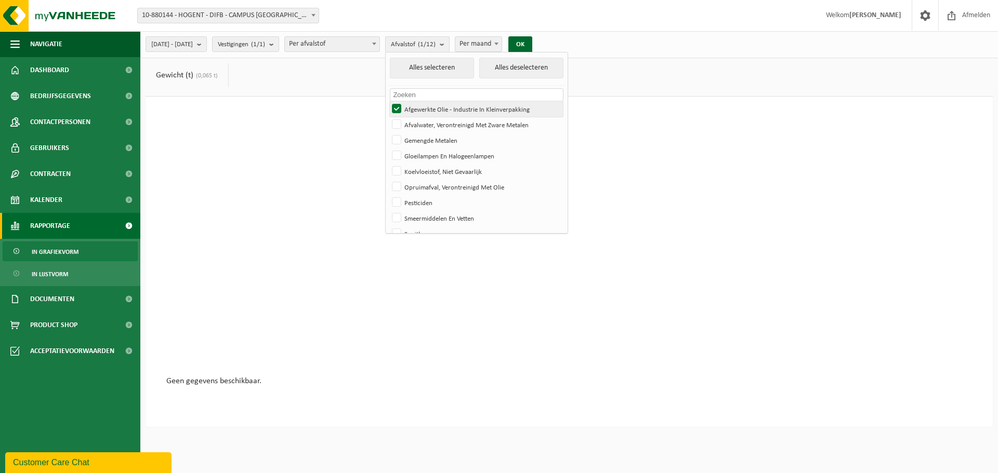
click at [426, 108] on label "Afgewerkte Olie - Industrie In Kleinverpakking" at bounding box center [476, 109] width 173 height 16
click at [388, 101] on input "Afgewerkte Olie - Industrie In Kleinverpakking" at bounding box center [388, 101] width 1 height 1
checkbox input "false"
click at [428, 126] on label "Afvalwater, Verontreinigd Met Zware Metalen" at bounding box center [476, 125] width 173 height 16
click at [388, 117] on input "Afvalwater, Verontreinigd Met Zware Metalen" at bounding box center [388, 116] width 1 height 1
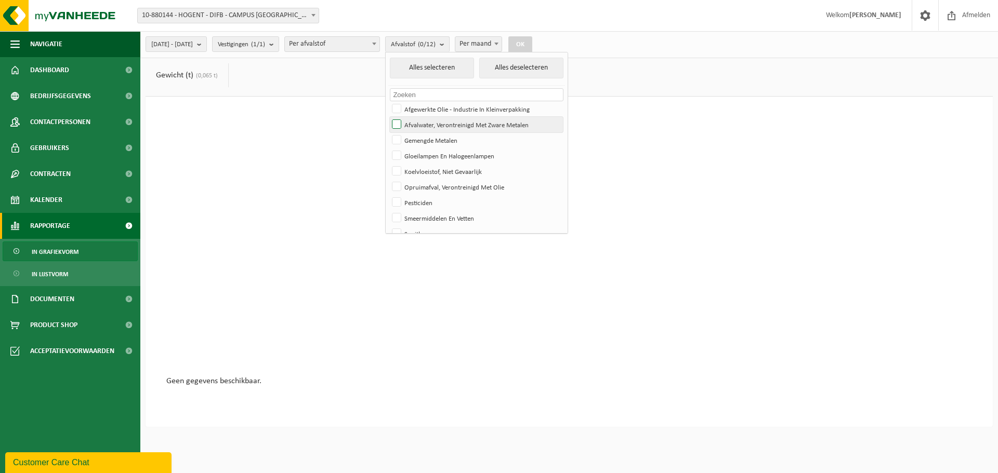
checkbox input "true"
click at [216, 80] on link "Gewicht (t) (0,065 t)" at bounding box center [187, 75] width 83 height 24
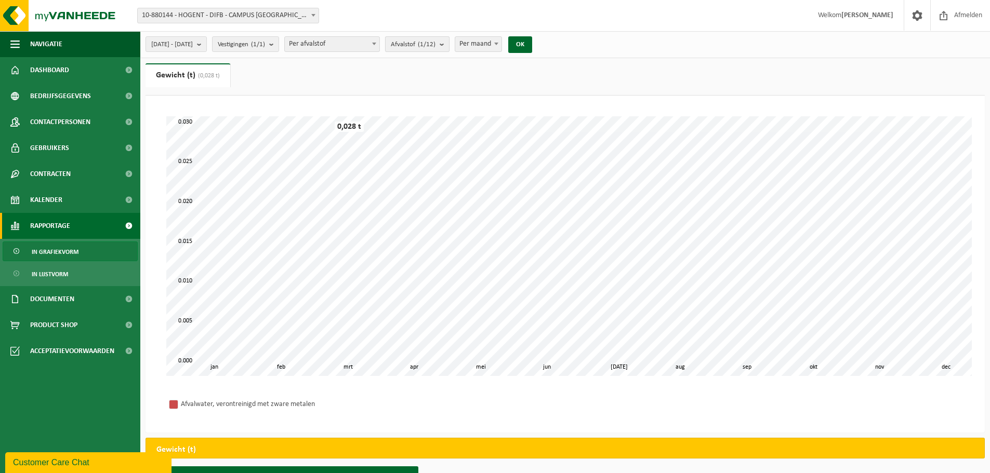
click at [434, 47] on span "Afvalstof (1/12)" at bounding box center [413, 45] width 45 height 16
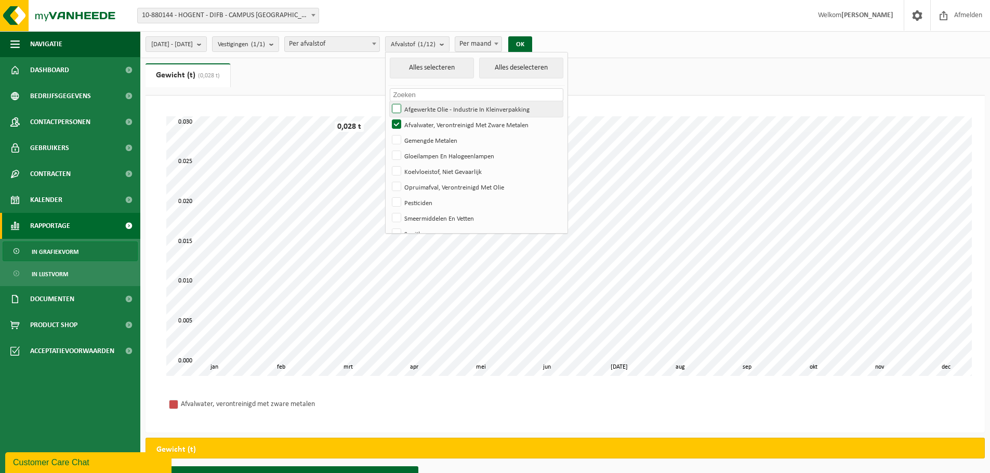
drag, startPoint x: 424, startPoint y: 106, endPoint x: 421, endPoint y: 113, distance: 7.7
click at [423, 106] on label "Afgewerkte Olie - Industrie In Kleinverpakking" at bounding box center [476, 109] width 173 height 16
click at [388, 101] on input "Afgewerkte Olie - Industrie In Kleinverpakking" at bounding box center [388, 101] width 1 height 1
checkbox input "true"
click at [424, 124] on label "Afvalwater, Verontreinigd Met Zware Metalen" at bounding box center [476, 125] width 173 height 16
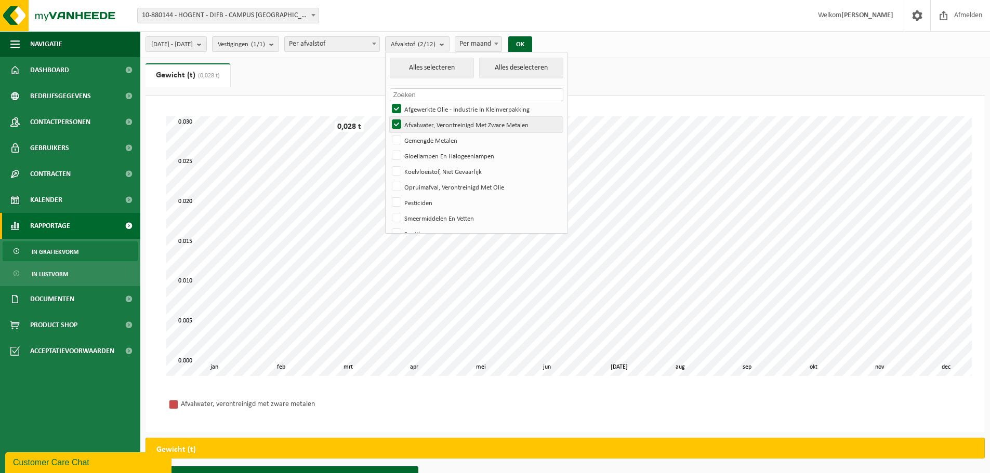
click at [388, 117] on input "Afvalwater, Verontreinigd Met Zware Metalen" at bounding box center [388, 116] width 1 height 1
click at [185, 74] on link "Gewicht (t) (0,028 t)" at bounding box center [188, 75] width 85 height 24
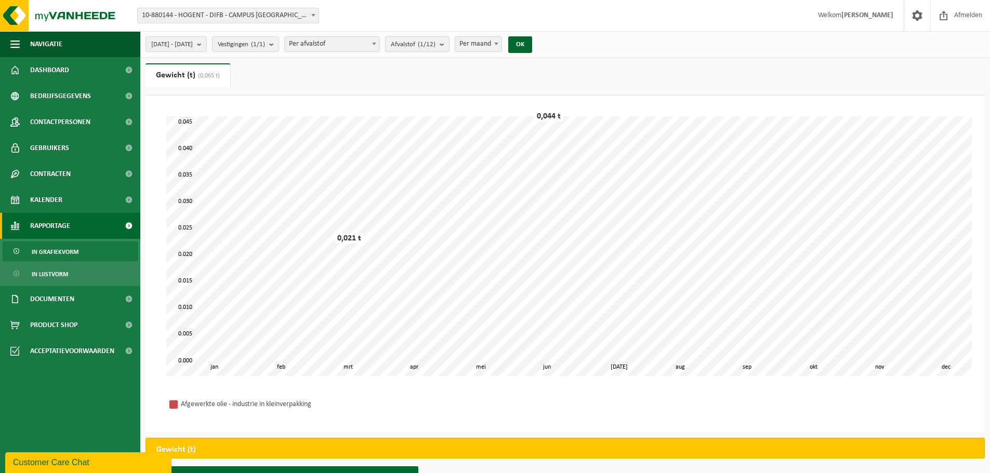
click at [449, 46] on b "submit" at bounding box center [444, 44] width 9 height 15
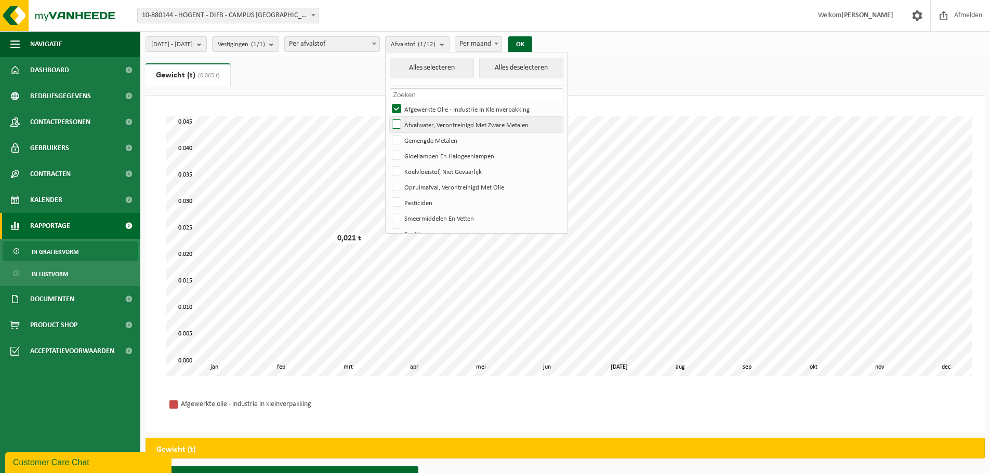
click at [425, 123] on label "Afvalwater, Verontreinigd Met Zware Metalen" at bounding box center [476, 125] width 173 height 16
click at [388, 117] on input "Afvalwater, Verontreinigd Met Zware Metalen" at bounding box center [388, 116] width 1 height 1
checkbox input "true"
click at [422, 108] on label "Afgewerkte Olie - Industrie In Kleinverpakking" at bounding box center [476, 109] width 173 height 16
click at [388, 101] on input "Afgewerkte Olie - Industrie In Kleinverpakking" at bounding box center [388, 101] width 1 height 1
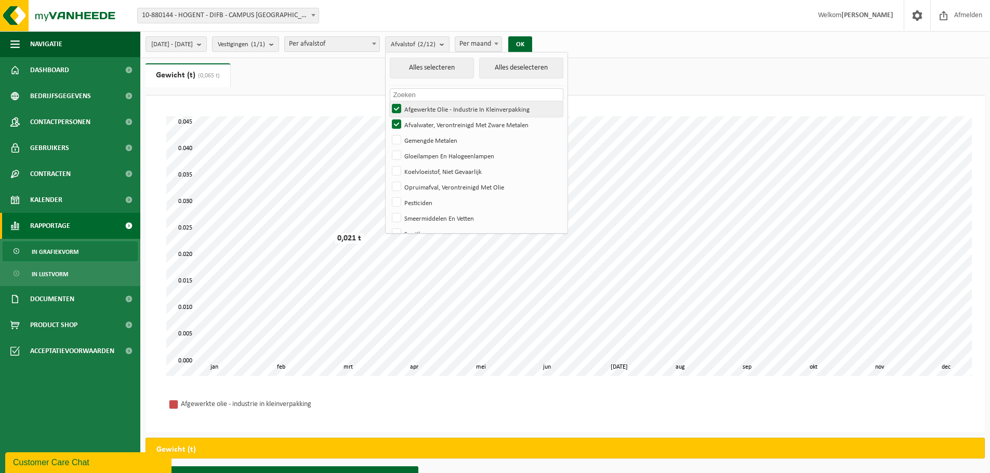
checkbox input "false"
click at [442, 127] on label "Afvalwater, Verontreinigd Met Zware Metalen" at bounding box center [476, 125] width 173 height 16
click at [388, 117] on input "Afvalwater, Verontreinigd Met Zware Metalen" at bounding box center [388, 116] width 1 height 1
click at [425, 124] on label "Afvalwater, Verontreinigd Met Zware Metalen" at bounding box center [476, 125] width 173 height 16
click at [388, 117] on input "Afvalwater, Verontreinigd Met Zware Metalen" at bounding box center [388, 116] width 1 height 1
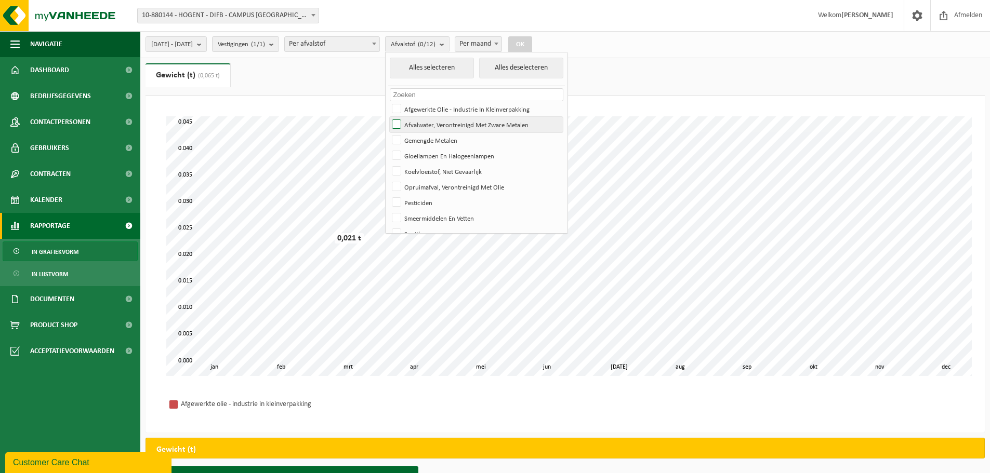
checkbox input "true"
click at [532, 46] on button "OK" at bounding box center [520, 44] width 24 height 17
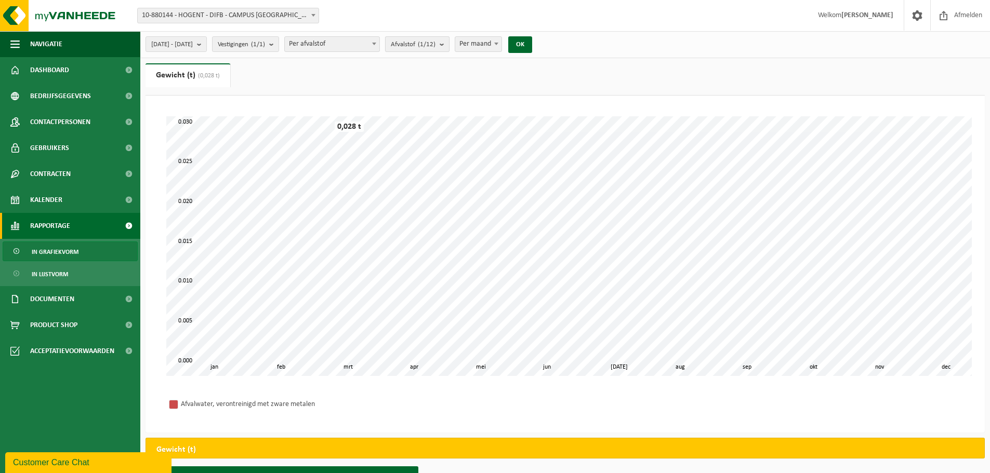
click at [449, 45] on b "submit" at bounding box center [444, 44] width 9 height 15
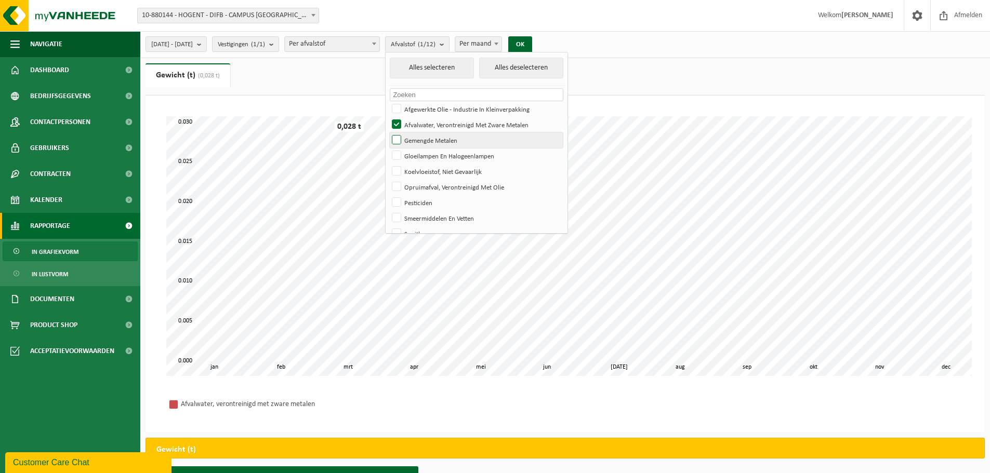
click at [426, 138] on label "Gemengde Metalen" at bounding box center [476, 141] width 173 height 16
click at [388, 133] on input "Gemengde Metalen" at bounding box center [388, 132] width 1 height 1
checkbox input "true"
click at [425, 123] on label "Afvalwater, Verontreinigd Met Zware Metalen" at bounding box center [476, 125] width 173 height 16
click at [388, 117] on input "Afvalwater, Verontreinigd Met Zware Metalen" at bounding box center [388, 116] width 1 height 1
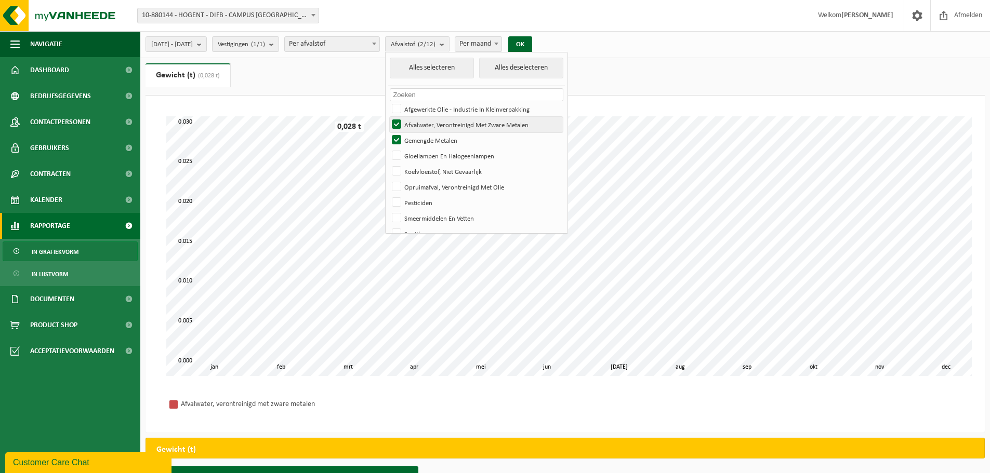
checkbox input "false"
click at [532, 44] on button "OK" at bounding box center [520, 44] width 24 height 17
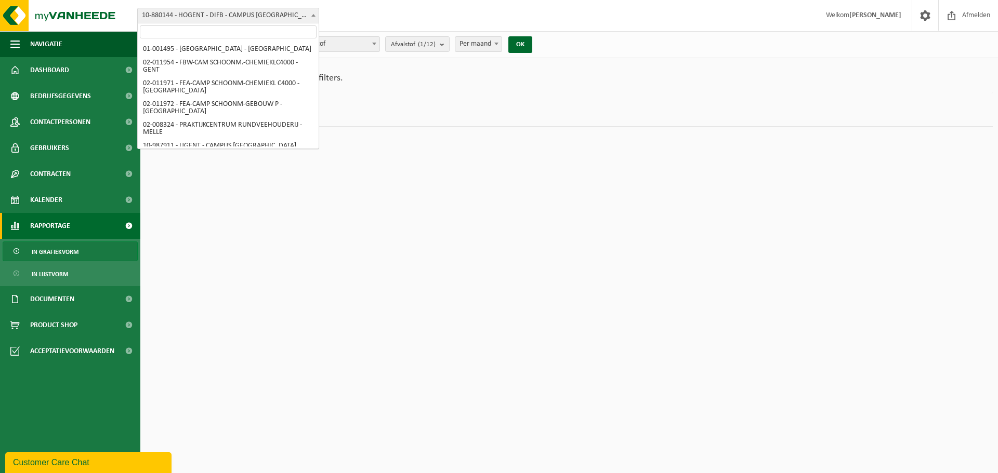
click at [289, 17] on span "10-880144 - HOGENT - DIFB - CAMPUS [GEOGRAPHIC_DATA] - [GEOGRAPHIC_DATA]" at bounding box center [228, 15] width 181 height 15
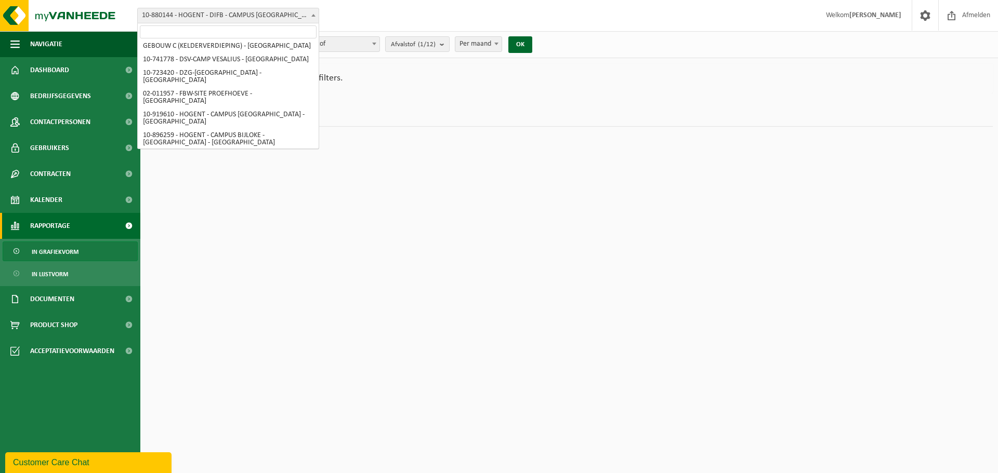
scroll to position [657, 0]
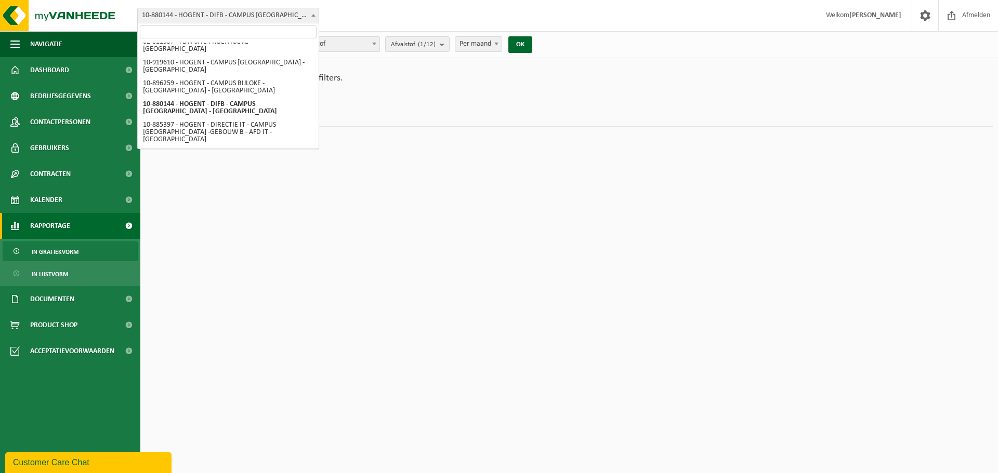
select select "115930"
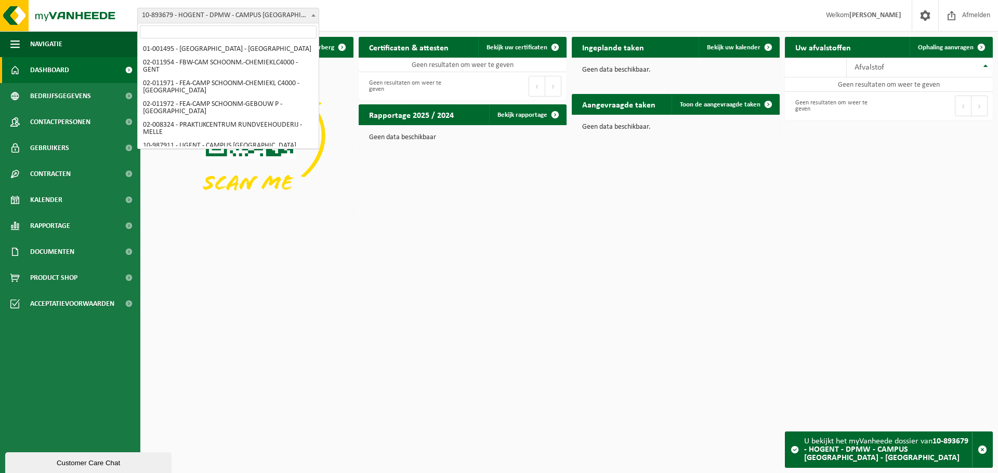
click at [218, 15] on span "10-893679 - HOGENT - DPMW - CAMPUS [GEOGRAPHIC_DATA] - [GEOGRAPHIC_DATA]" at bounding box center [228, 15] width 181 height 15
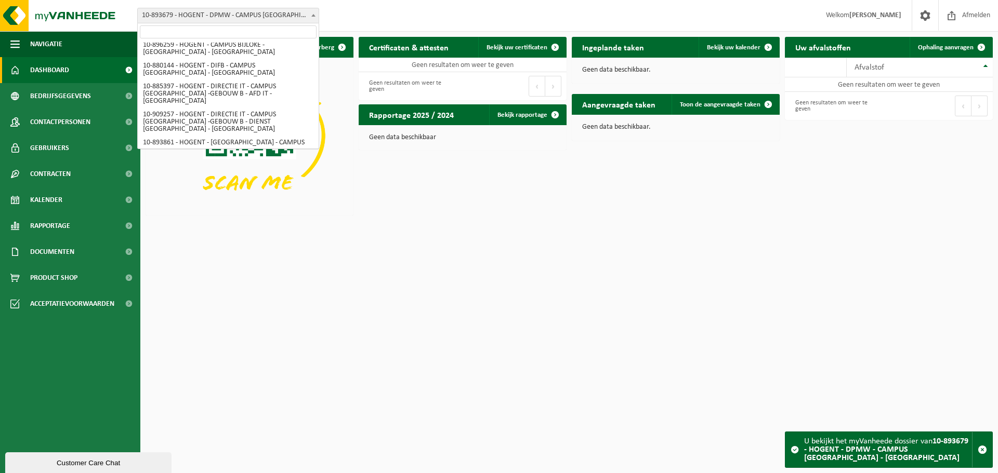
select select "102705"
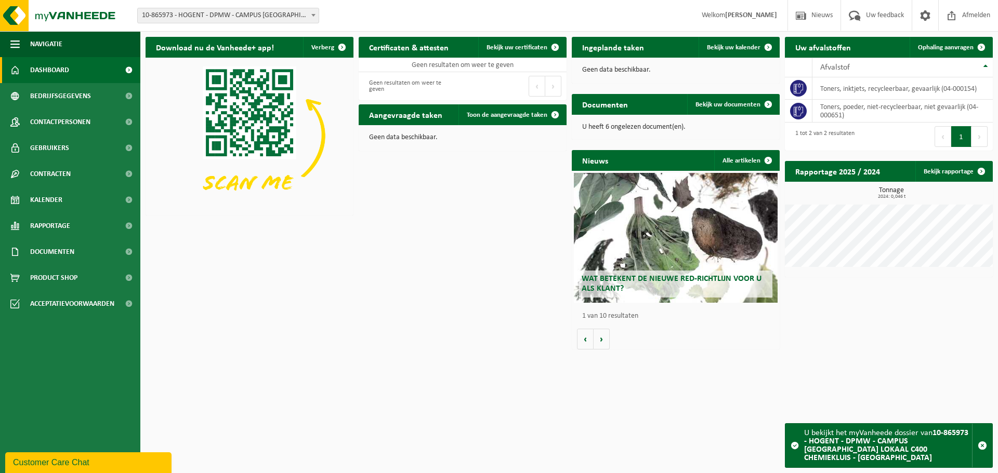
click at [832, 175] on h2 "Rapportage 2025 / 2024" at bounding box center [838, 171] width 106 height 20
click at [946, 170] on link "Bekijk rapportage" at bounding box center [953, 171] width 76 height 21
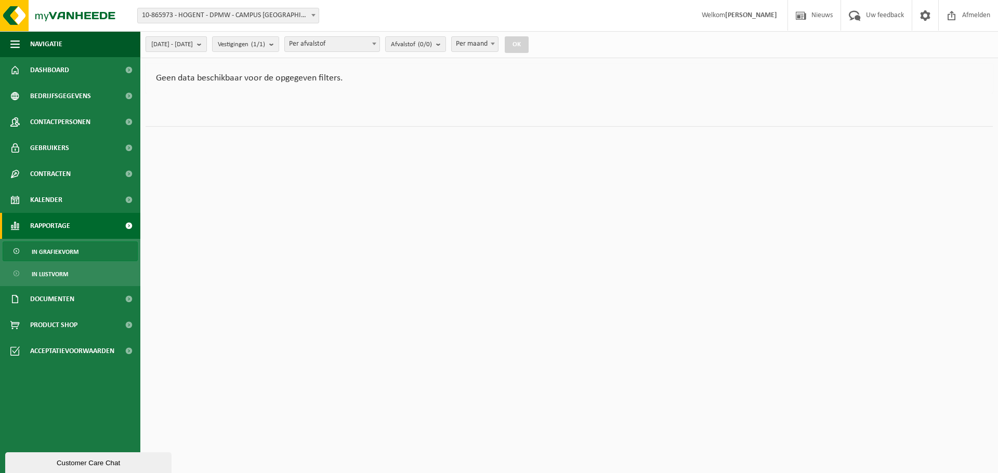
drag, startPoint x: 193, startPoint y: 46, endPoint x: 188, endPoint y: 56, distance: 11.4
click at [193, 46] on span "[DATE] - [DATE]" at bounding box center [172, 45] width 42 height 16
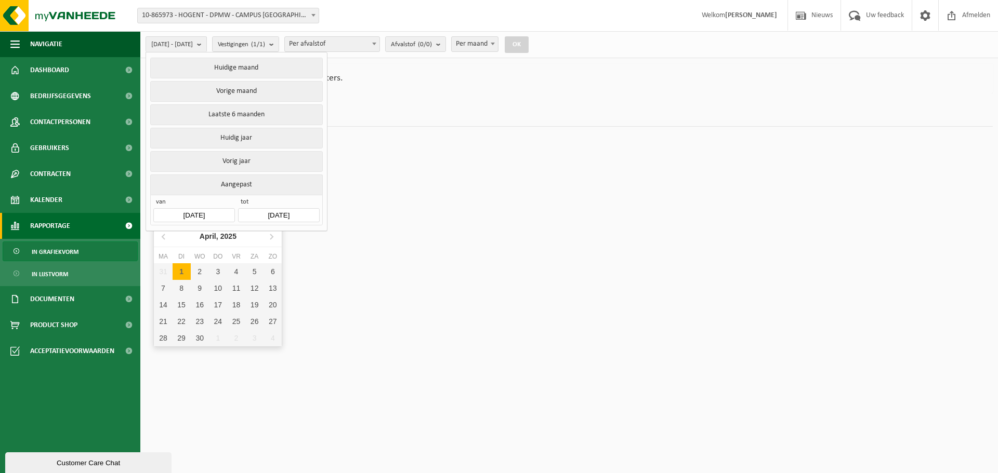
click at [178, 216] on input "[DATE]" at bounding box center [193, 215] width 81 height 14
click at [159, 236] on icon at bounding box center [164, 236] width 17 height 17
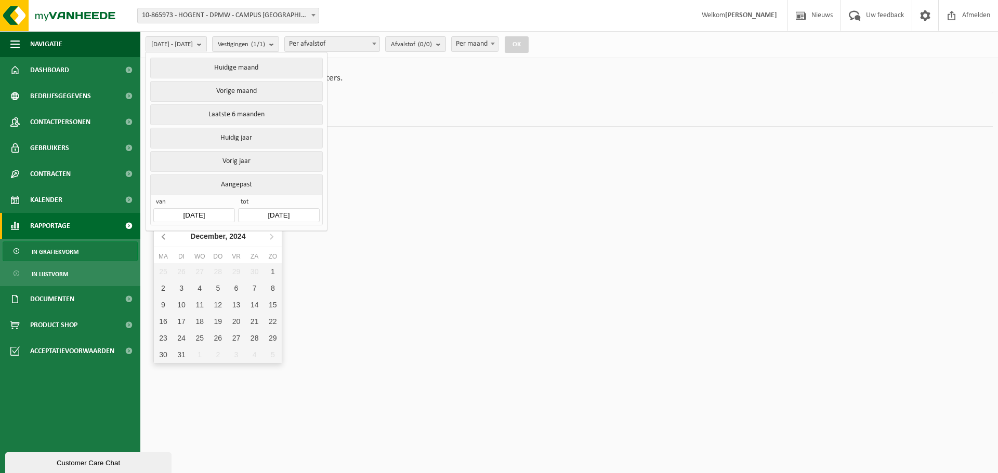
click at [158, 236] on icon at bounding box center [164, 236] width 17 height 17
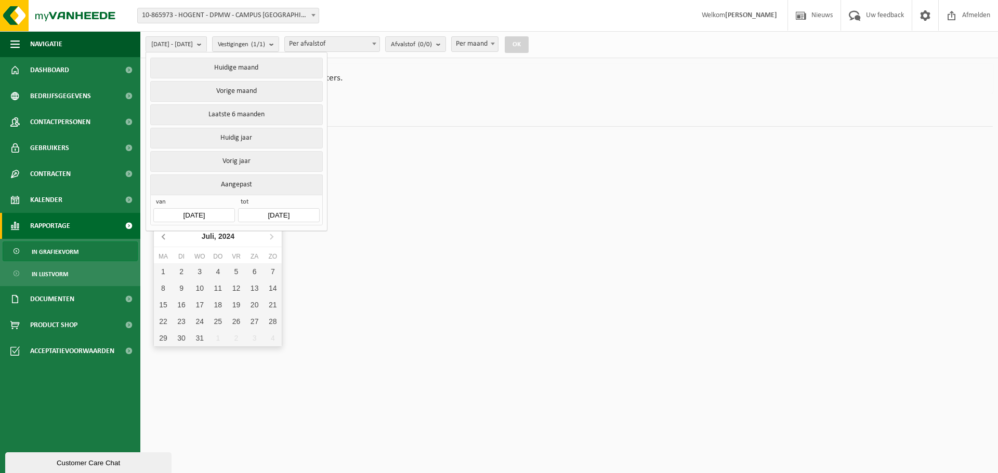
click at [158, 236] on icon at bounding box center [164, 236] width 17 height 17
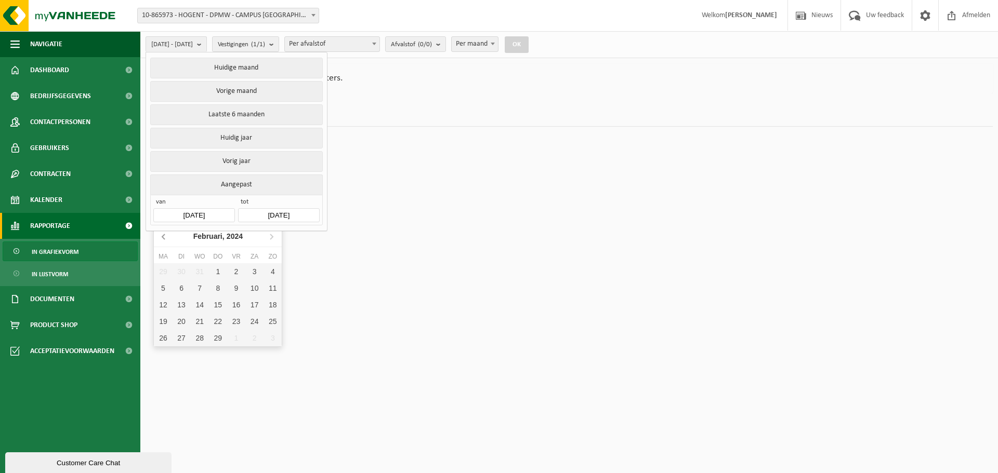
click at [158, 236] on icon at bounding box center [164, 236] width 17 height 17
drag, startPoint x: 163, startPoint y: 268, endPoint x: 202, endPoint y: 259, distance: 40.4
click at [163, 268] on div "1" at bounding box center [163, 272] width 18 height 17
type input "2024-01-01"
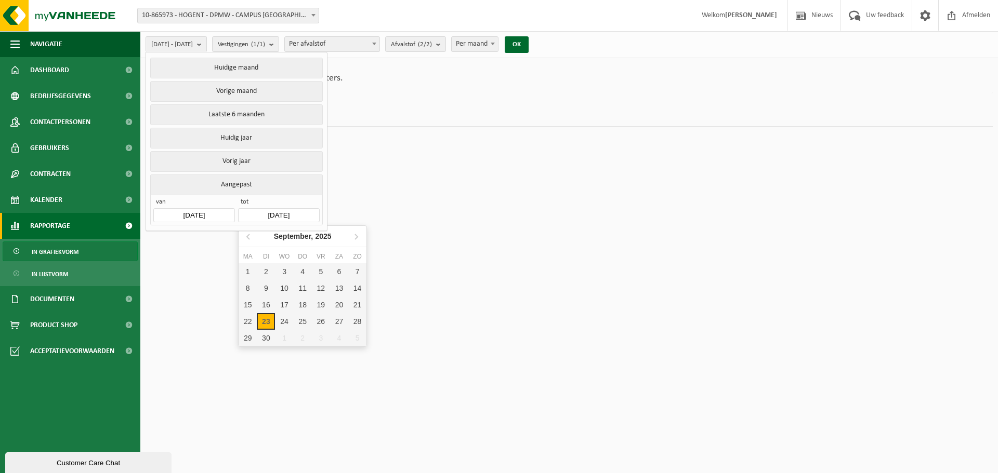
click at [269, 214] on input "2025-09-23" at bounding box center [278, 215] width 81 height 14
click at [247, 239] on icon at bounding box center [249, 236] width 17 height 17
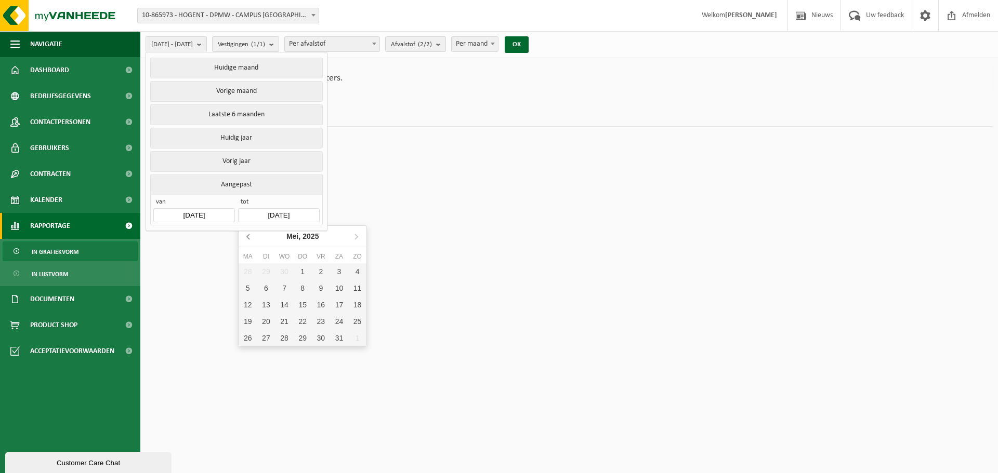
click at [247, 239] on icon at bounding box center [249, 236] width 17 height 17
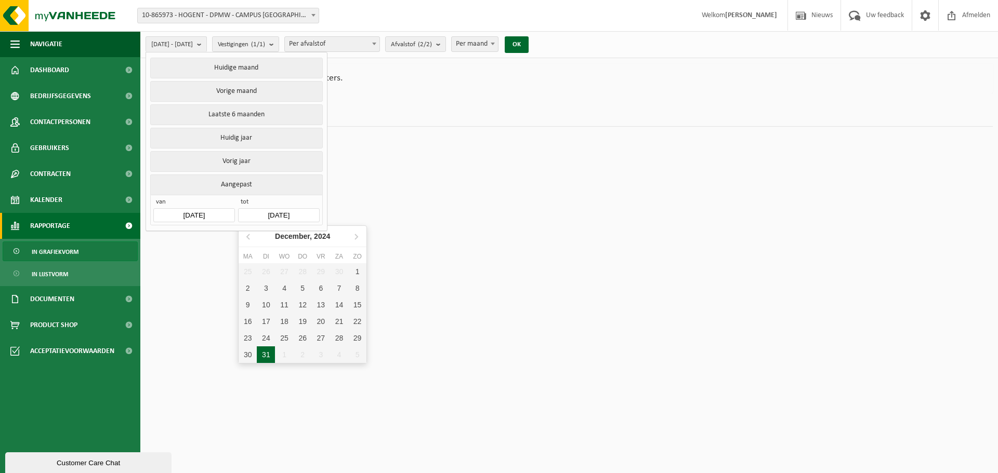
click at [266, 352] on div "31" at bounding box center [266, 355] width 18 height 17
type input "2024-12-31"
type input "2024-01-01"
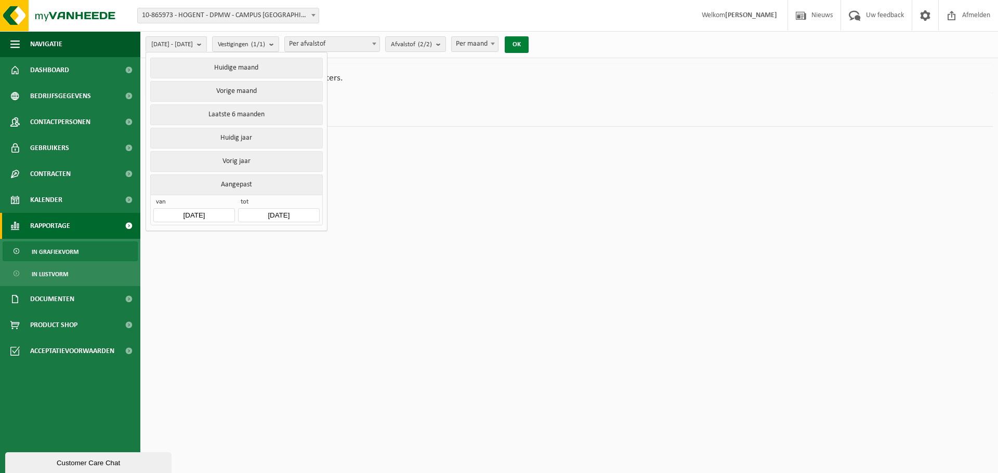
click at [529, 46] on button "OK" at bounding box center [517, 44] width 24 height 17
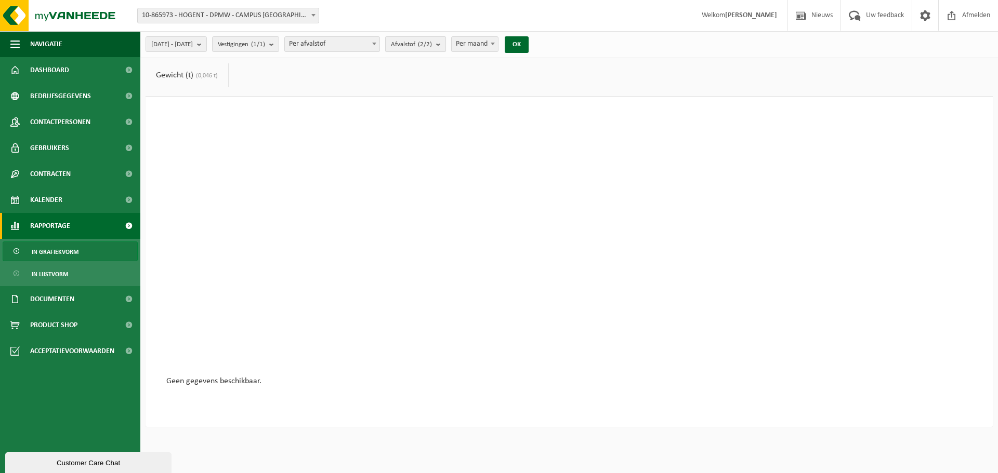
click at [432, 44] on span "Afvalstof (2/2)" at bounding box center [411, 45] width 41 height 16
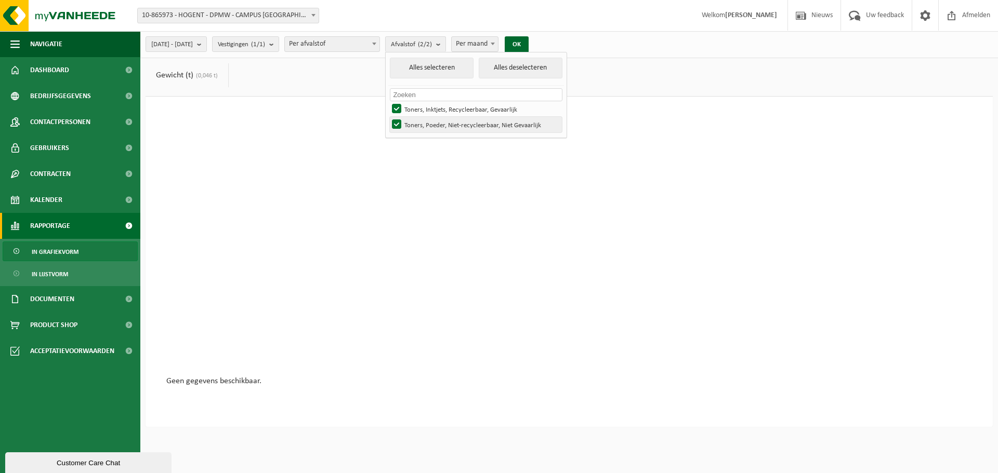
click at [425, 124] on label "Toners, Poeder, Niet-recycleerbaar, Niet Gevaarlijk" at bounding box center [476, 125] width 172 height 16
click at [388, 117] on input "Toners, Poeder, Niet-recycleerbaar, Niet Gevaarlijk" at bounding box center [388, 116] width 1 height 1
click at [529, 43] on button "OK" at bounding box center [517, 44] width 24 height 17
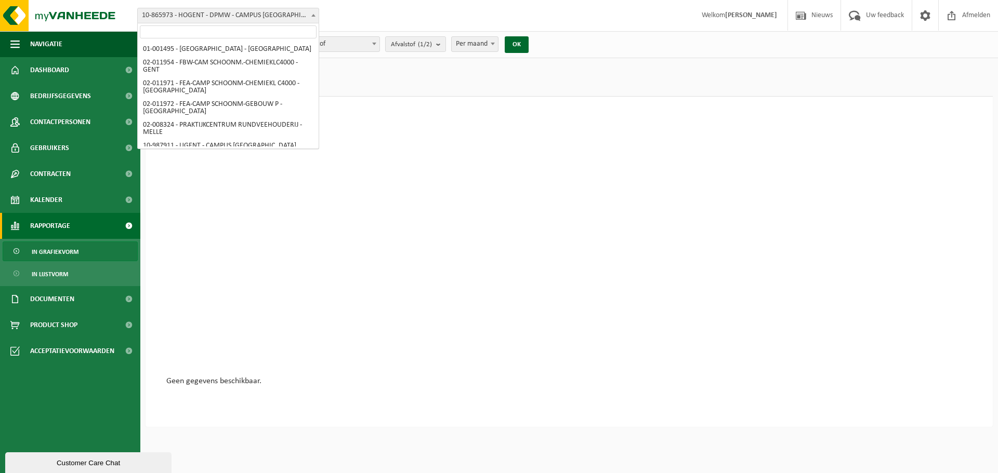
click at [187, 18] on span "10-865973 - HOGENT - DPMW - CAMPUS [GEOGRAPHIC_DATA] LOKAAL C400 CHEMIEKLUIS - …" at bounding box center [228, 15] width 181 height 15
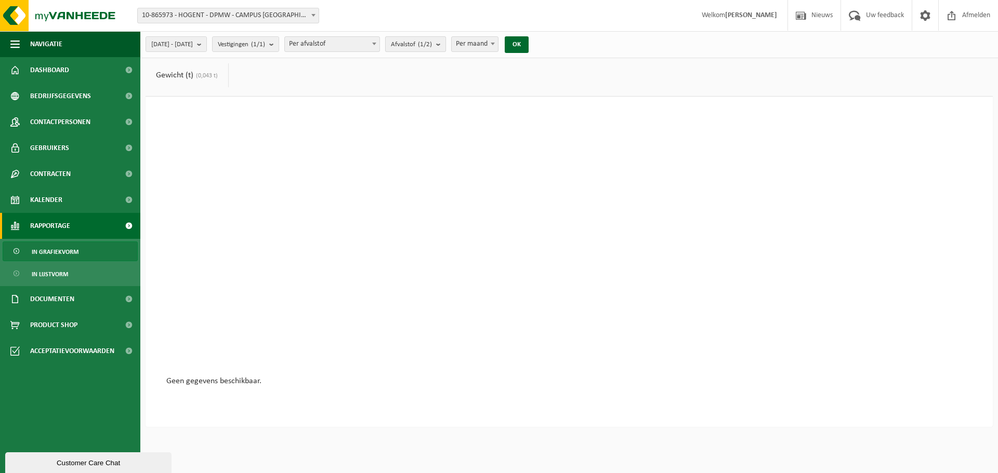
click at [429, 44] on span "Afvalstof (1/2)" at bounding box center [411, 45] width 41 height 16
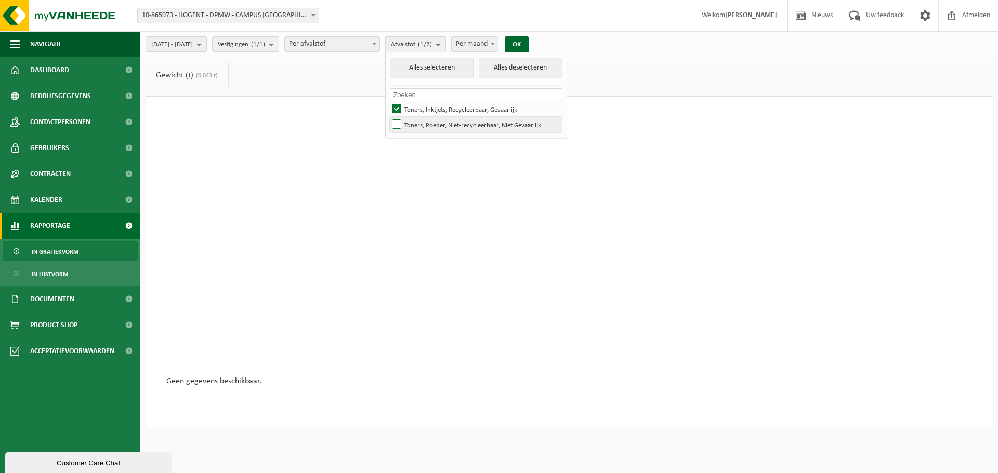
click at [425, 125] on label "Toners, Poeder, Niet-recycleerbaar, Niet Gevaarlijk" at bounding box center [476, 125] width 172 height 16
click at [388, 117] on input "Toners, Poeder, Niet-recycleerbaar, Niet Gevaarlijk" at bounding box center [388, 116] width 1 height 1
checkbox input "true"
click at [426, 108] on label "Toners, Inktjets, Recycleerbaar, Gevaarlijk" at bounding box center [476, 109] width 172 height 16
click at [388, 101] on input "Toners, Inktjets, Recycleerbaar, Gevaarlijk" at bounding box center [388, 101] width 1 height 1
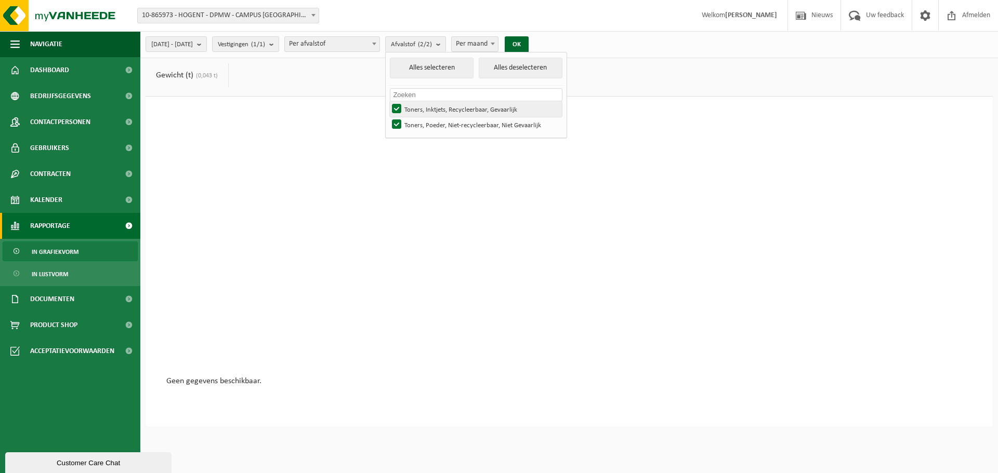
checkbox input "false"
click at [489, 127] on label "Toners, Poeder, Niet-recycleerbaar, Niet Gevaarlijk" at bounding box center [476, 125] width 172 height 16
click at [388, 117] on input "Toners, Poeder, Niet-recycleerbaar, Niet Gevaarlijk" at bounding box center [388, 116] width 1 height 1
click at [427, 126] on label "Toners, Poeder, Niet-recycleerbaar, Niet Gevaarlijk" at bounding box center [476, 125] width 172 height 16
click at [388, 117] on input "Toners, Poeder, Niet-recycleerbaar, Niet Gevaarlijk" at bounding box center [388, 116] width 1 height 1
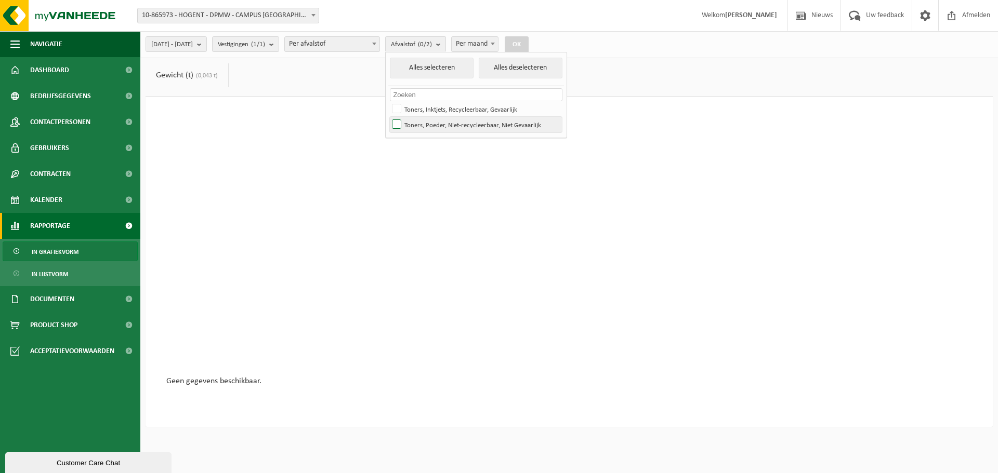
checkbox input "true"
click at [529, 45] on button "OK" at bounding box center [517, 44] width 24 height 17
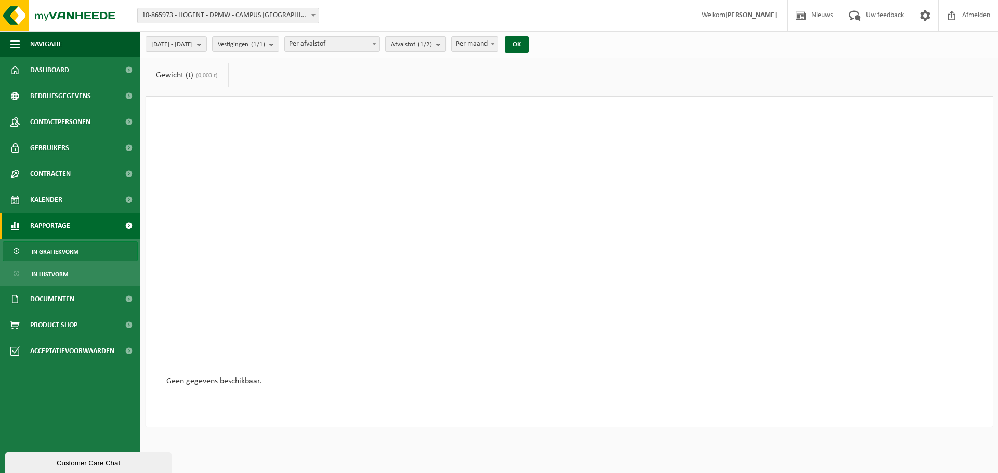
click at [432, 46] on count "(1/2)" at bounding box center [425, 44] width 14 height 7
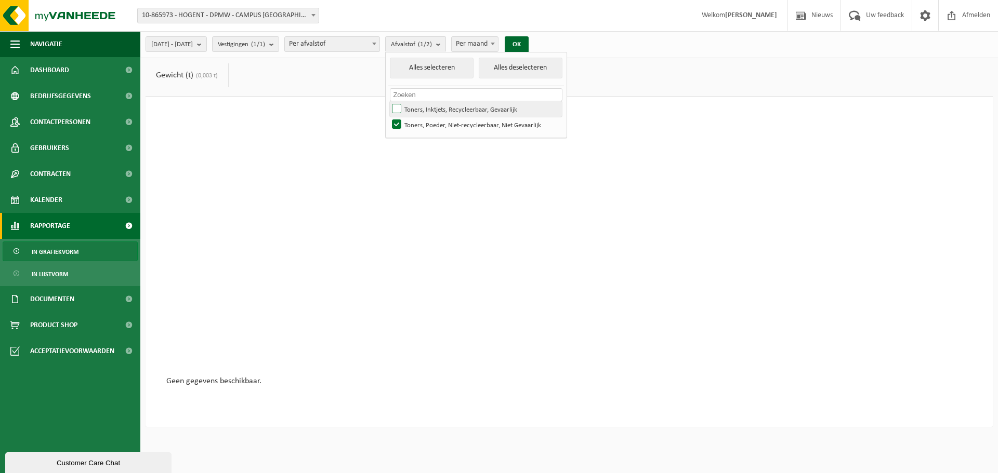
drag, startPoint x: 425, startPoint y: 108, endPoint x: 422, endPoint y: 113, distance: 5.8
click at [424, 108] on label "Toners, Inktjets, Recycleerbaar, Gevaarlijk" at bounding box center [476, 109] width 172 height 16
click at [388, 101] on input "Toners, Inktjets, Recycleerbaar, Gevaarlijk" at bounding box center [388, 101] width 1 height 1
checkbox input "true"
click at [424, 122] on label "Toners, Poeder, Niet-recycleerbaar, Niet Gevaarlijk" at bounding box center [476, 125] width 172 height 16
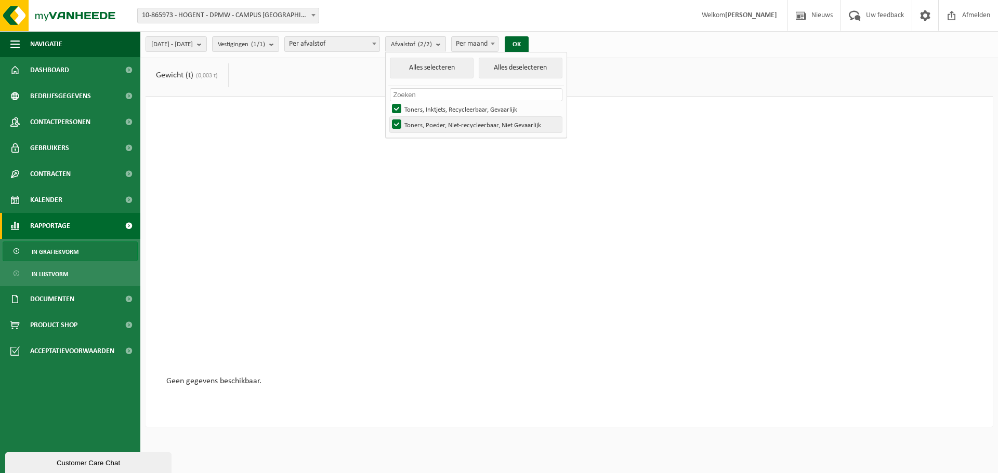
click at [388, 117] on input "Toners, Poeder, Niet-recycleerbaar, Niet Gevaarlijk" at bounding box center [388, 116] width 1 height 1
click at [529, 43] on button "OK" at bounding box center [517, 44] width 24 height 17
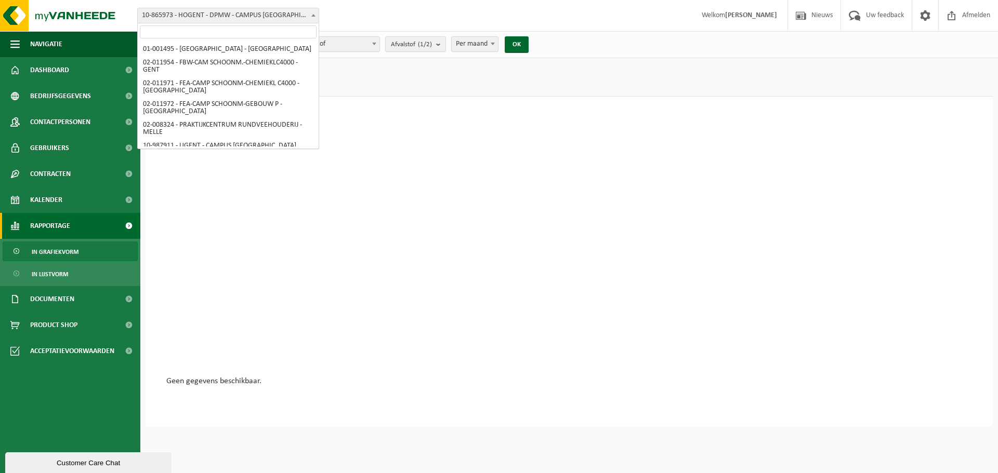
click at [218, 17] on span "10-865973 - HOGENT - DPMW - CAMPUS [GEOGRAPHIC_DATA] LOKAAL C400 CHEMIEKLUIS - …" at bounding box center [228, 15] width 181 height 15
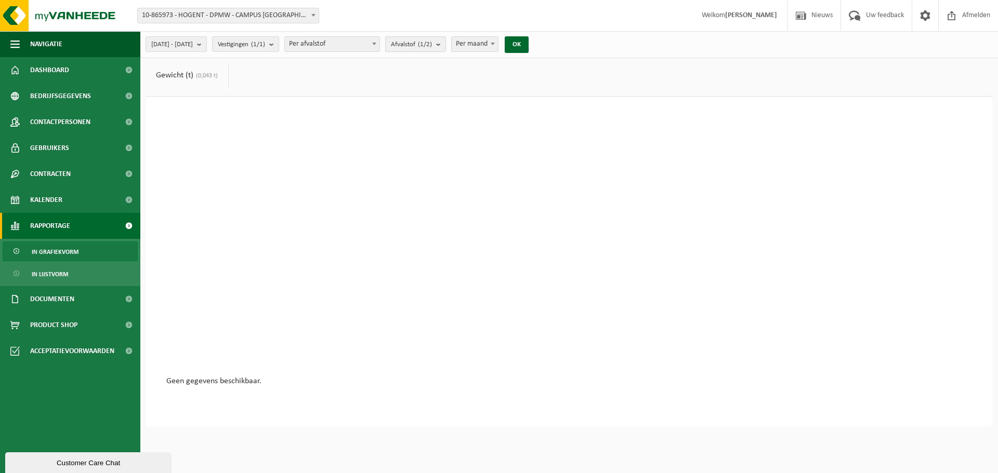
click at [432, 43] on span "Afvalstof (1/2)" at bounding box center [411, 45] width 41 height 16
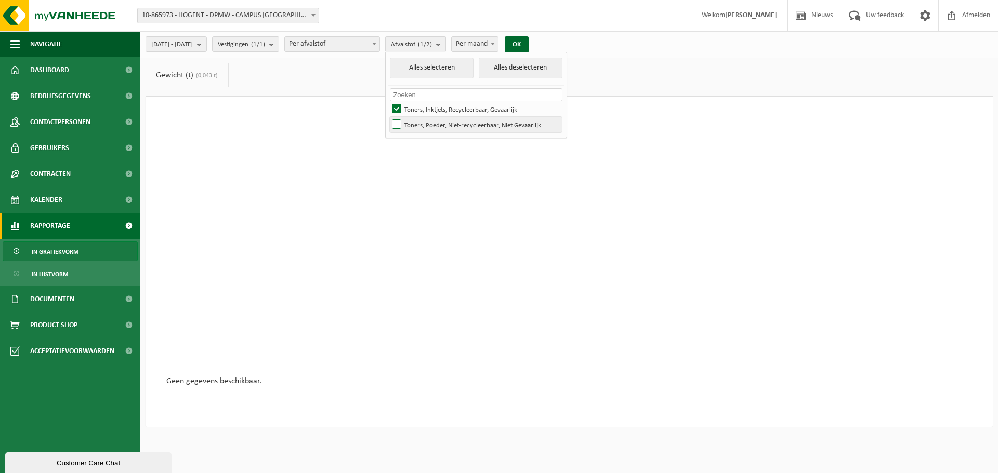
click at [428, 122] on label "Toners, Poeder, Niet-recycleerbaar, Niet Gevaarlijk" at bounding box center [476, 125] width 172 height 16
click at [388, 117] on input "Toners, Poeder, Niet-recycleerbaar, Niet Gevaarlijk" at bounding box center [388, 116] width 1 height 1
checkbox input "true"
click at [427, 109] on label "Toners, Inktjets, Recycleerbaar, Gevaarlijk" at bounding box center [476, 109] width 172 height 16
click at [388, 101] on input "Toners, Inktjets, Recycleerbaar, Gevaarlijk" at bounding box center [388, 101] width 1 height 1
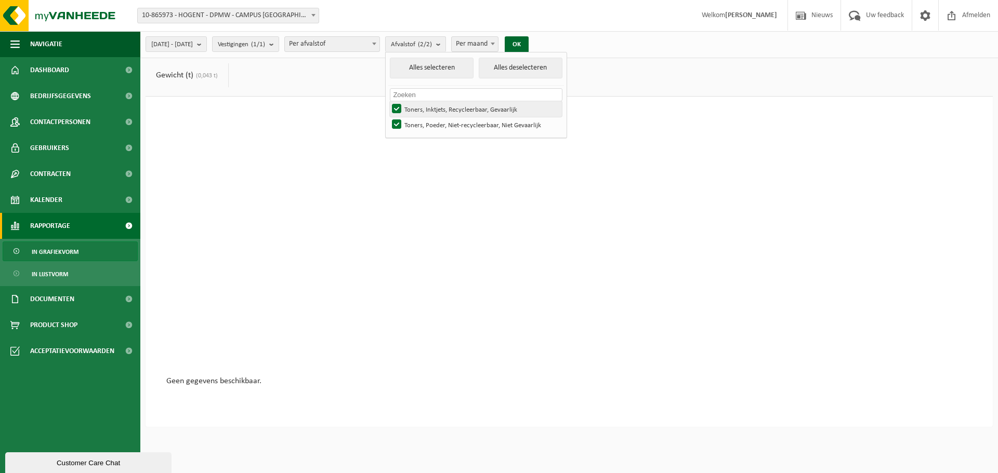
checkbox input "false"
click at [529, 44] on button "OK" at bounding box center [517, 44] width 24 height 17
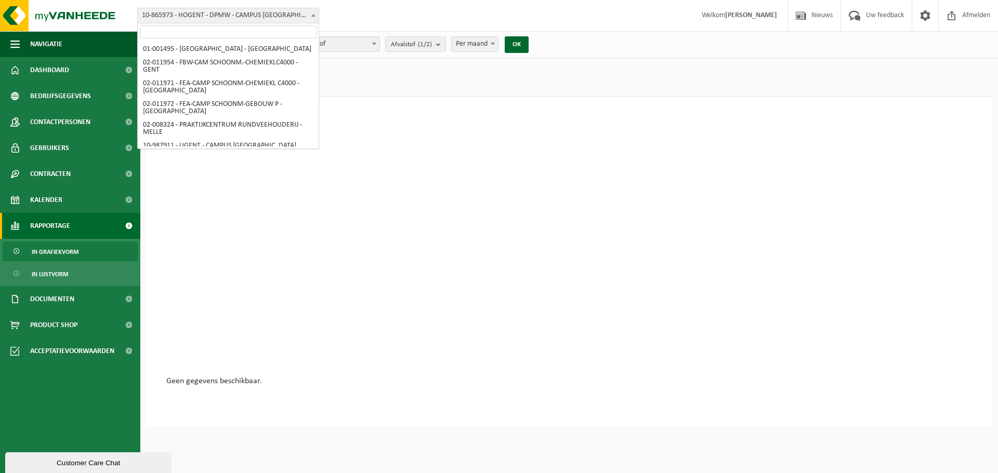
click at [226, 15] on span "10-865973 - HOGENT - DPMW - CAMPUS [GEOGRAPHIC_DATA] LOKAAL C400 CHEMIEKLUIS - …" at bounding box center [228, 15] width 181 height 15
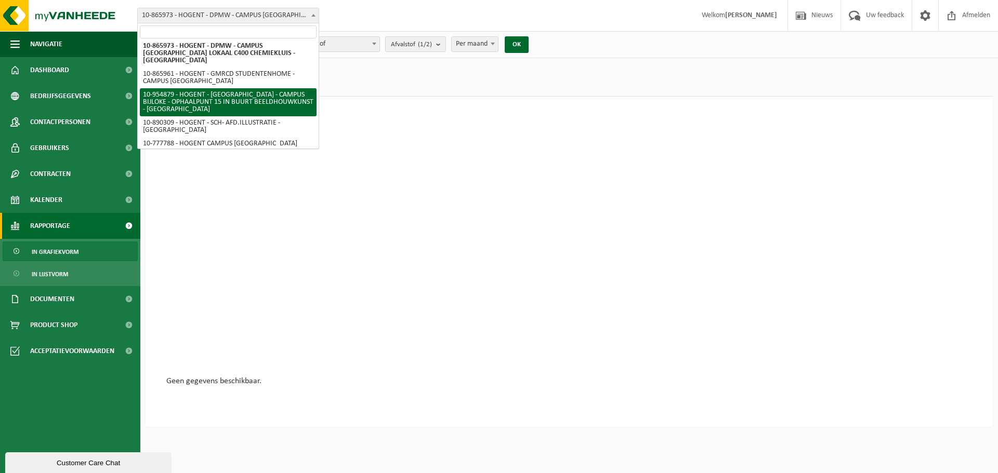
scroll to position [861, 0]
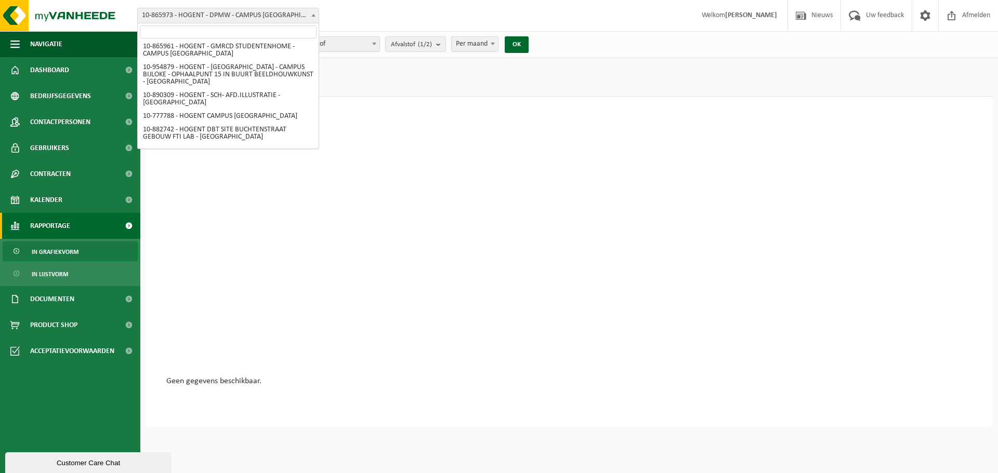
select select "6538"
